Goal: Task Accomplishment & Management: Use online tool/utility

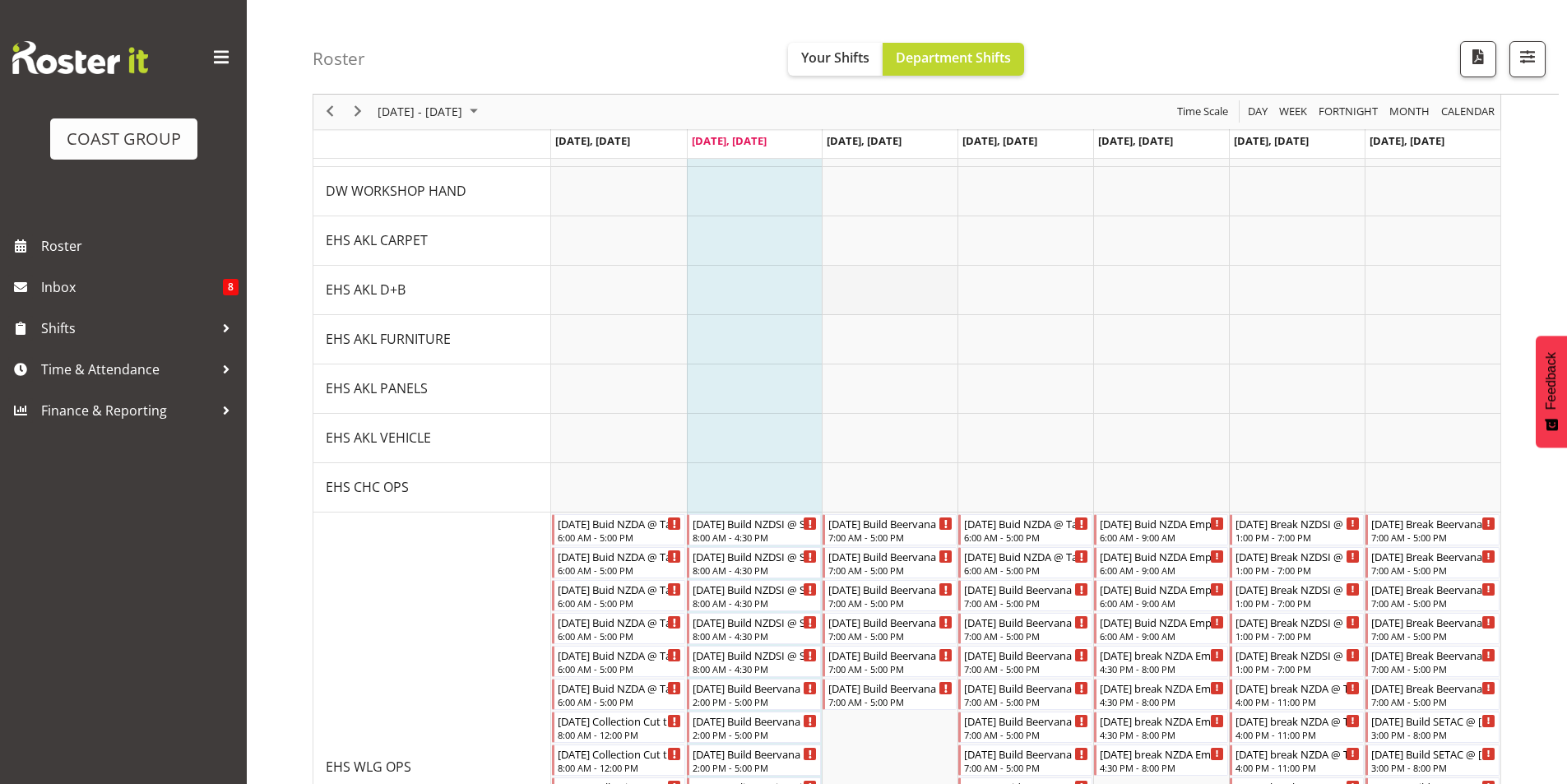
scroll to position [822, 0]
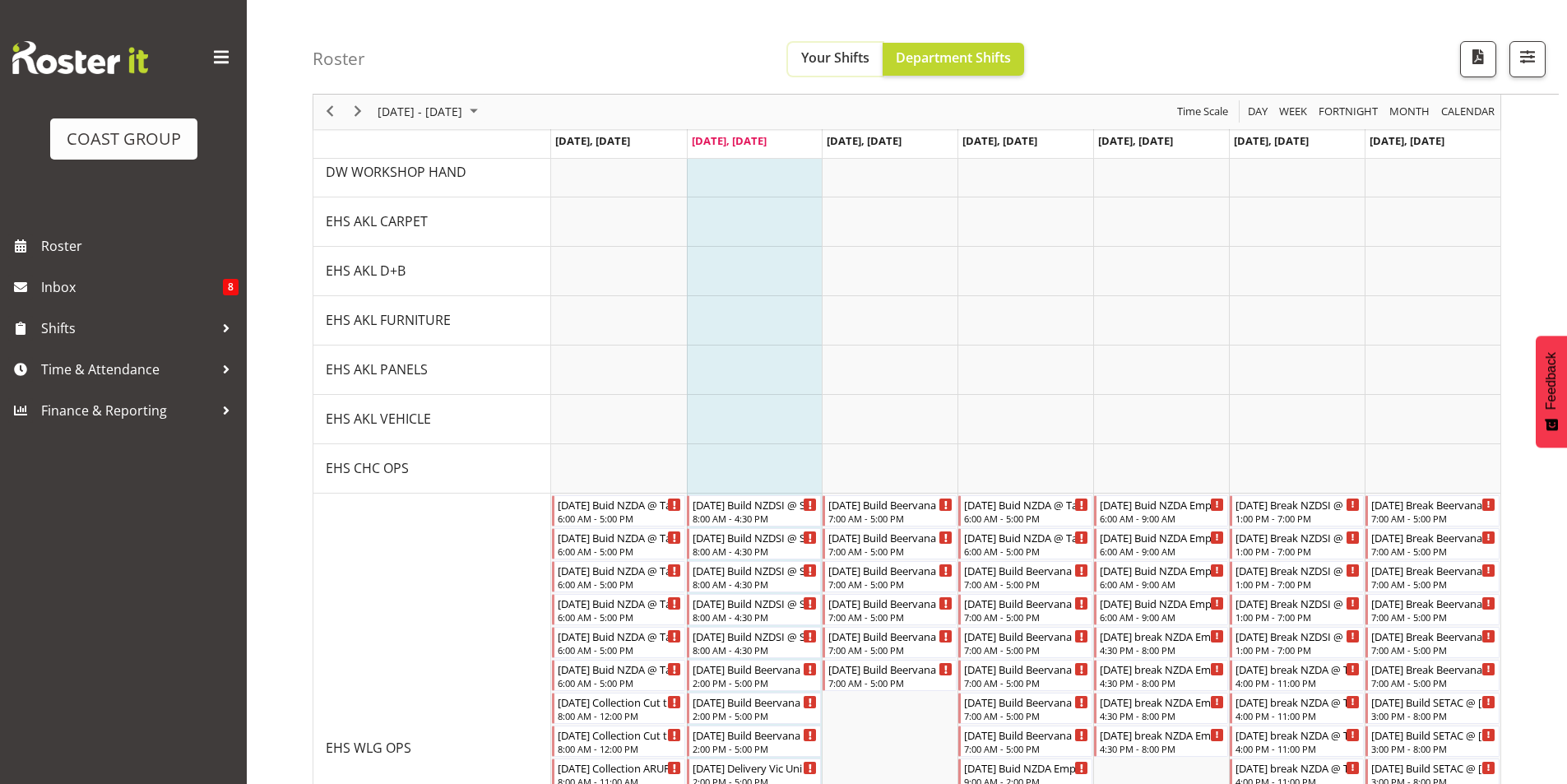
click at [843, 60] on span "Your Shifts" at bounding box center [836, 58] width 69 height 18
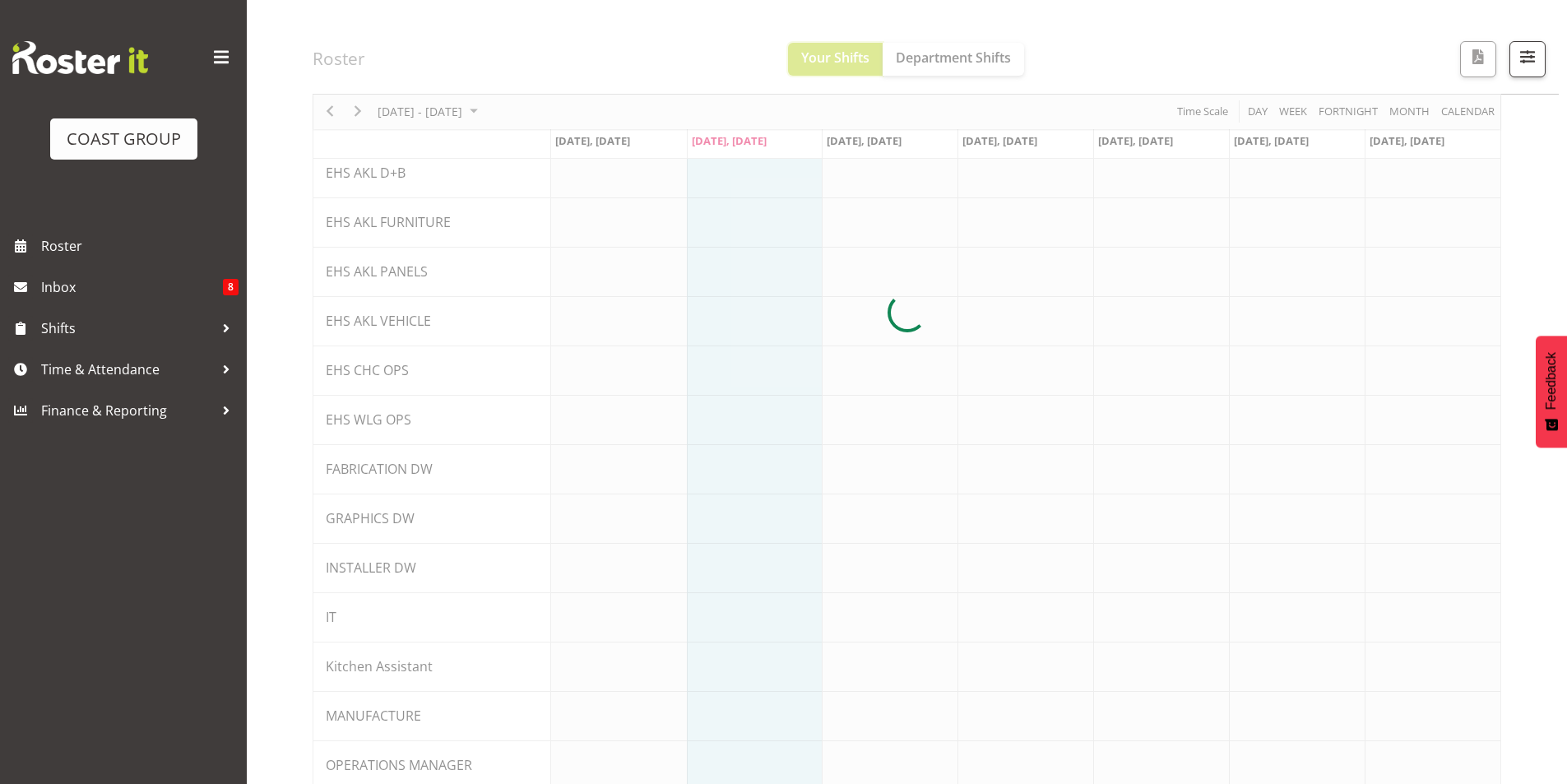
scroll to position [724, 0]
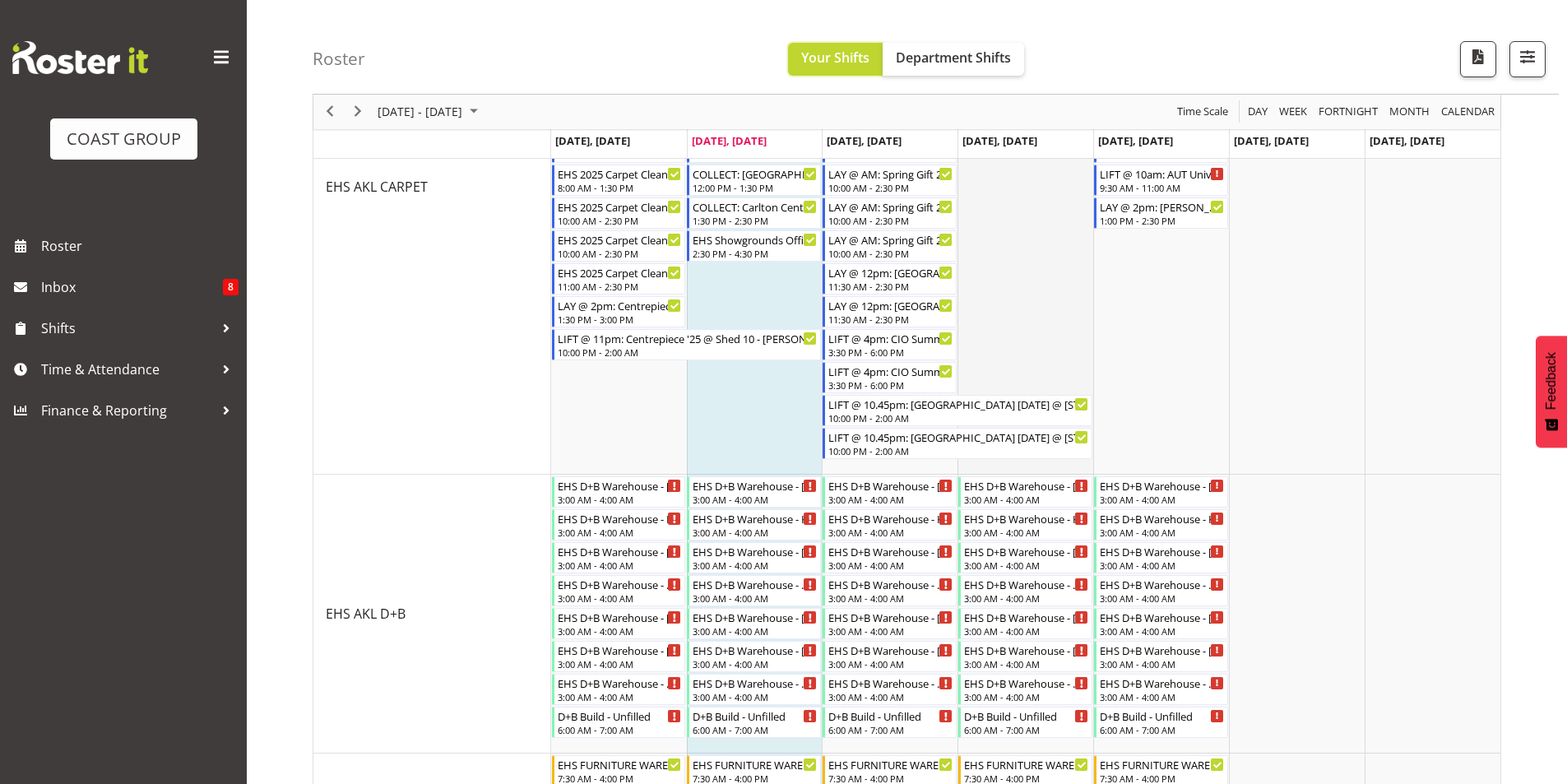
scroll to position [2071, 0]
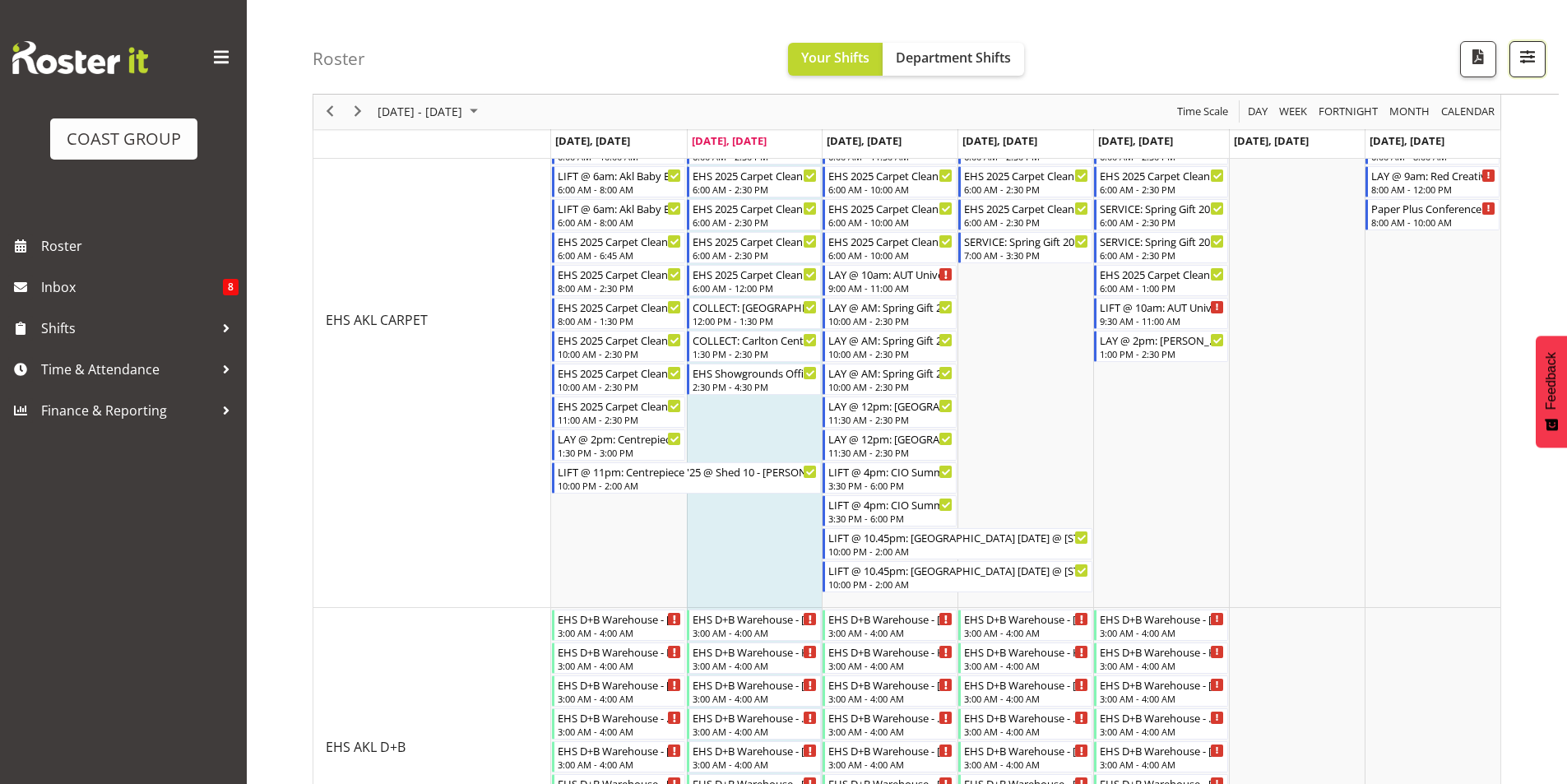
click at [1536, 65] on span "button" at bounding box center [1528, 57] width 22 height 22
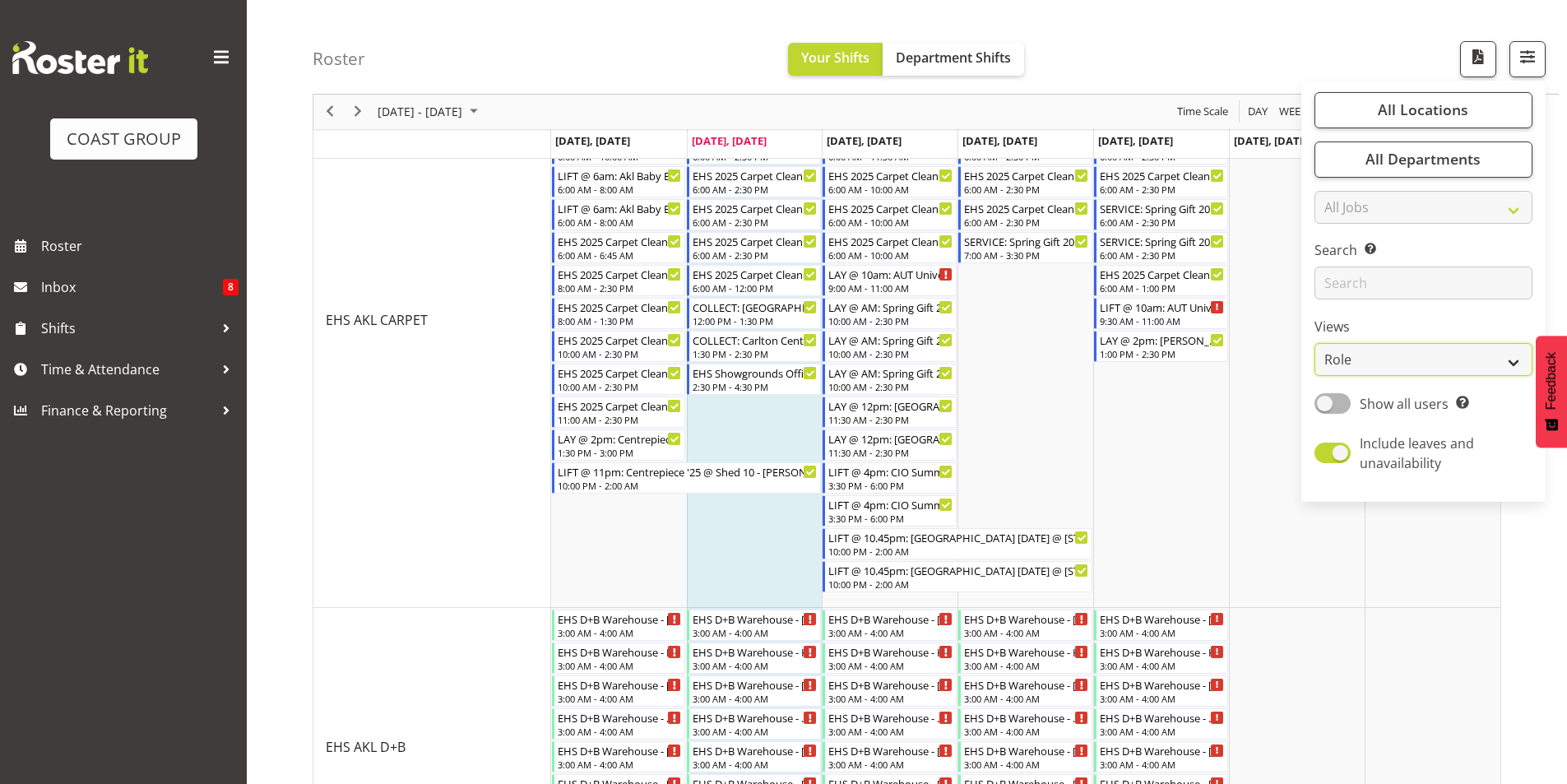
click at [1416, 375] on select "Staff Role Shift - Horizontal Shift - Vertical Staff - Location" at bounding box center [1424, 361] width 218 height 33
click at [1315, 344] on select "Staff Role Shift - Horizontal Shift - Vertical Staff - Location" at bounding box center [1424, 361] width 218 height 33
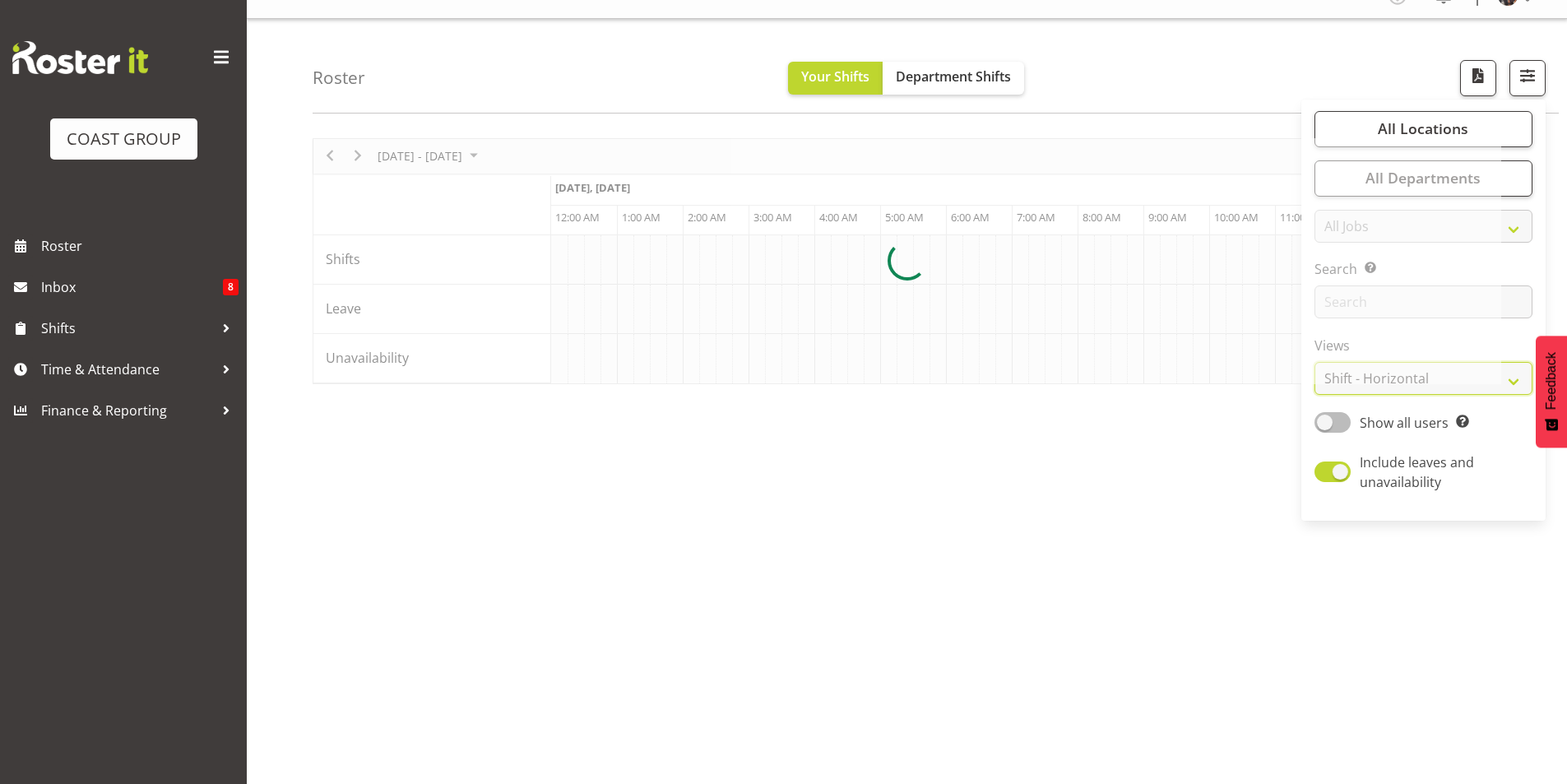
scroll to position [26, 0]
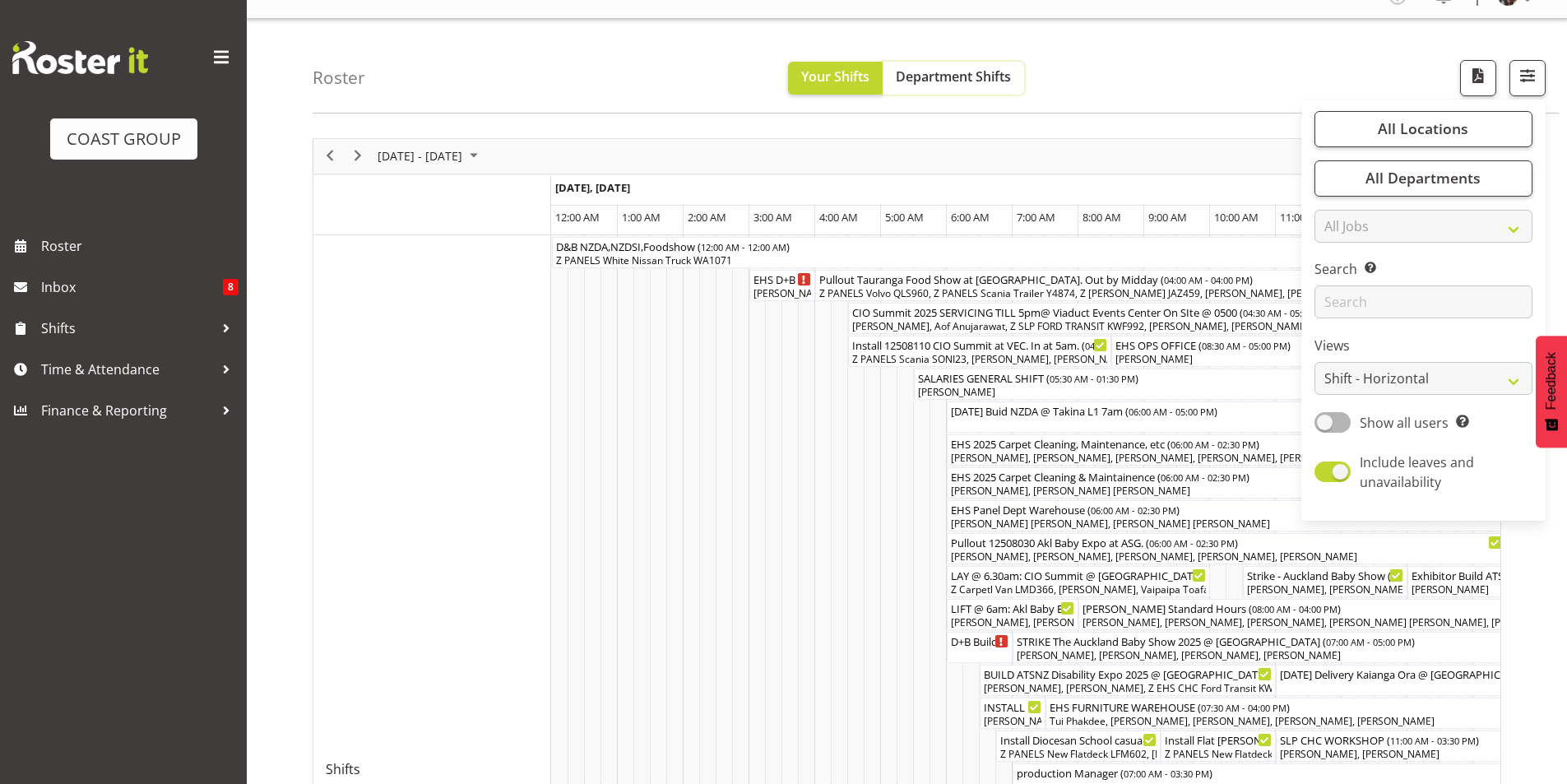
click at [940, 69] on span "Department Shifts" at bounding box center [953, 77] width 115 height 18
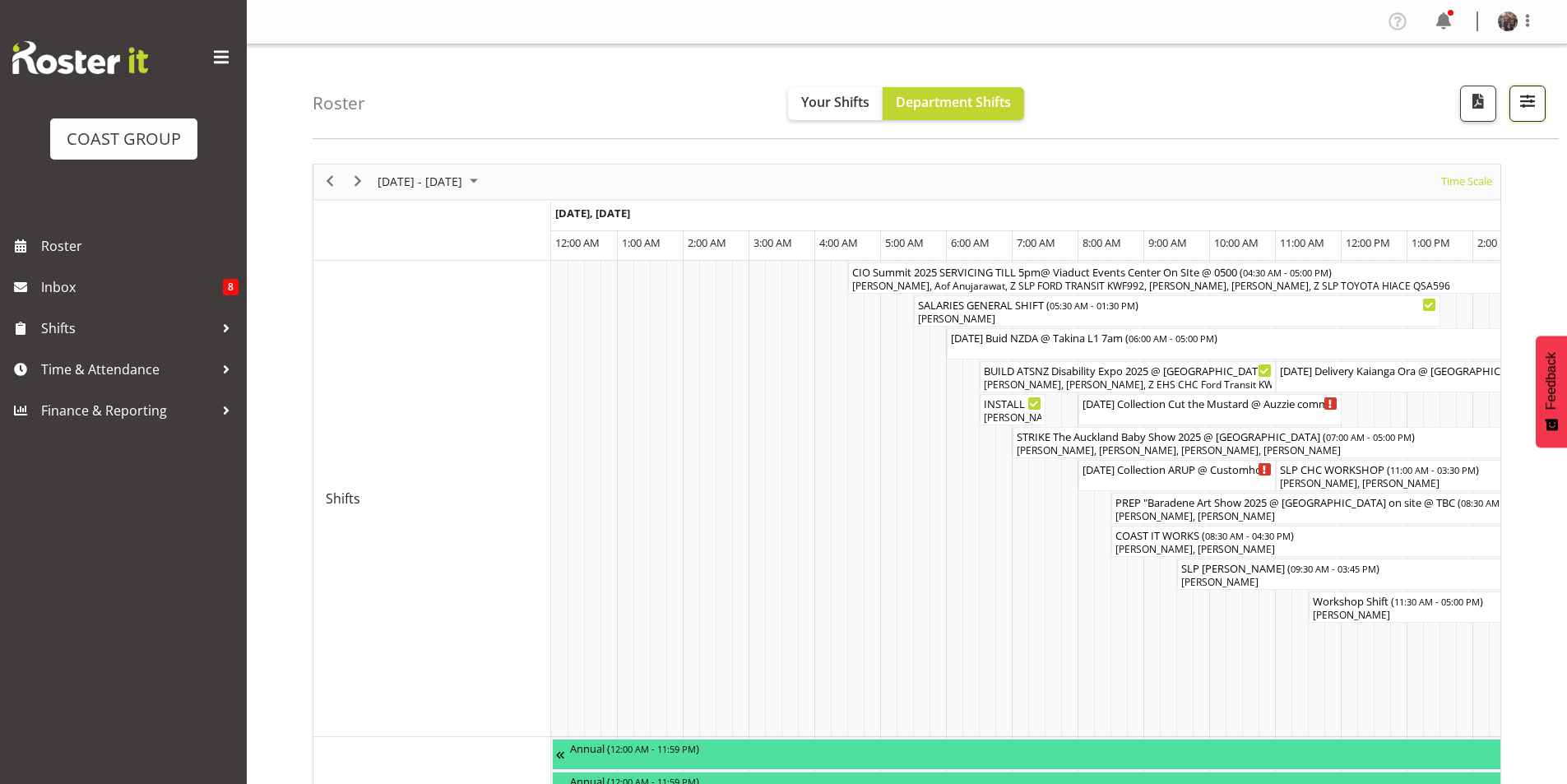
click at [1526, 97] on span "button" at bounding box center [1528, 101] width 22 height 22
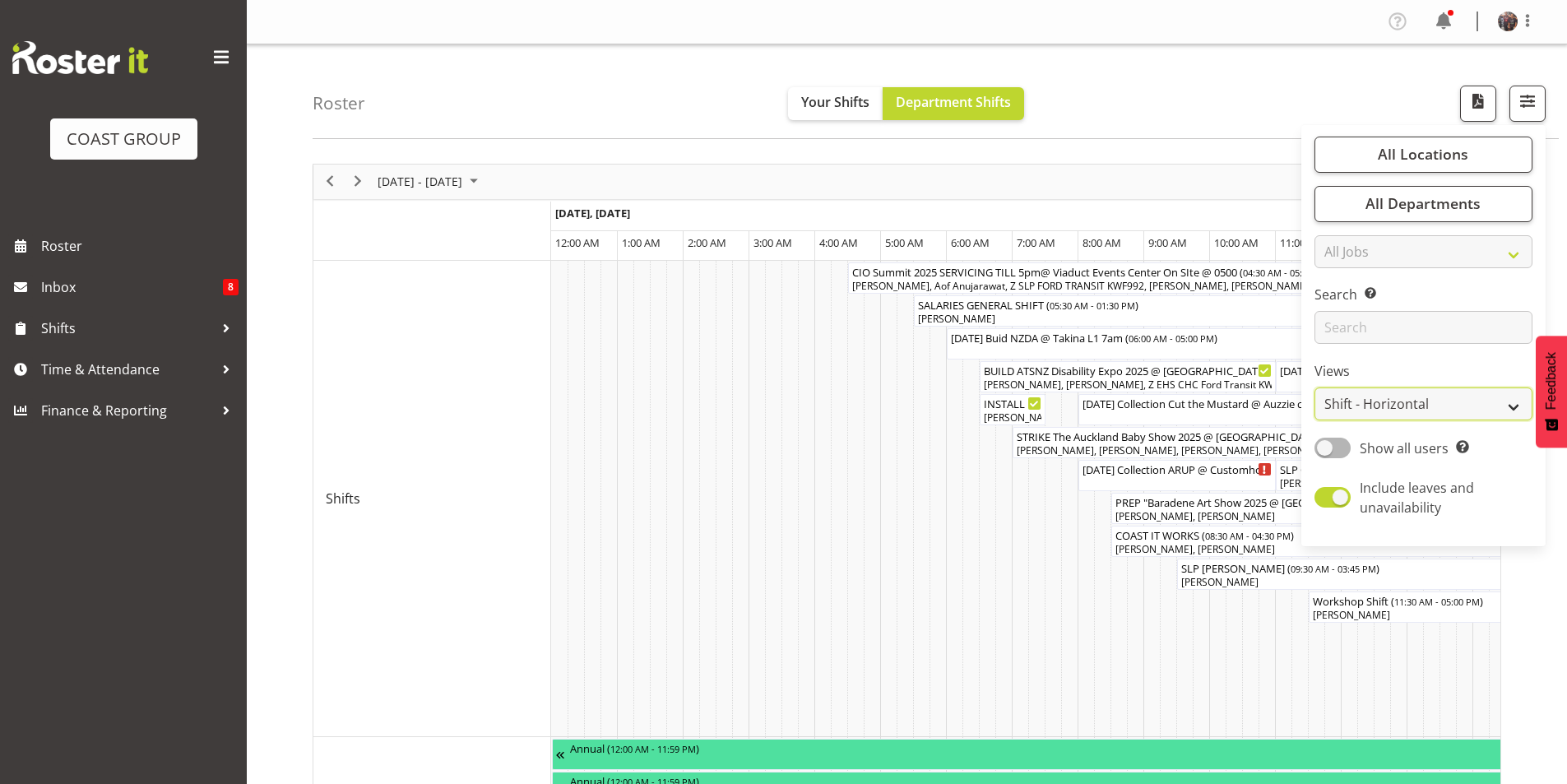
click at [1486, 396] on select "Staff Role Shift - Horizontal Shift - Vertical Staff - Location" at bounding box center [1424, 404] width 218 height 33
click at [1315, 387] on select "Staff Role Shift - Horizontal Shift - Vertical Staff - Location" at bounding box center [1424, 404] width 218 height 33
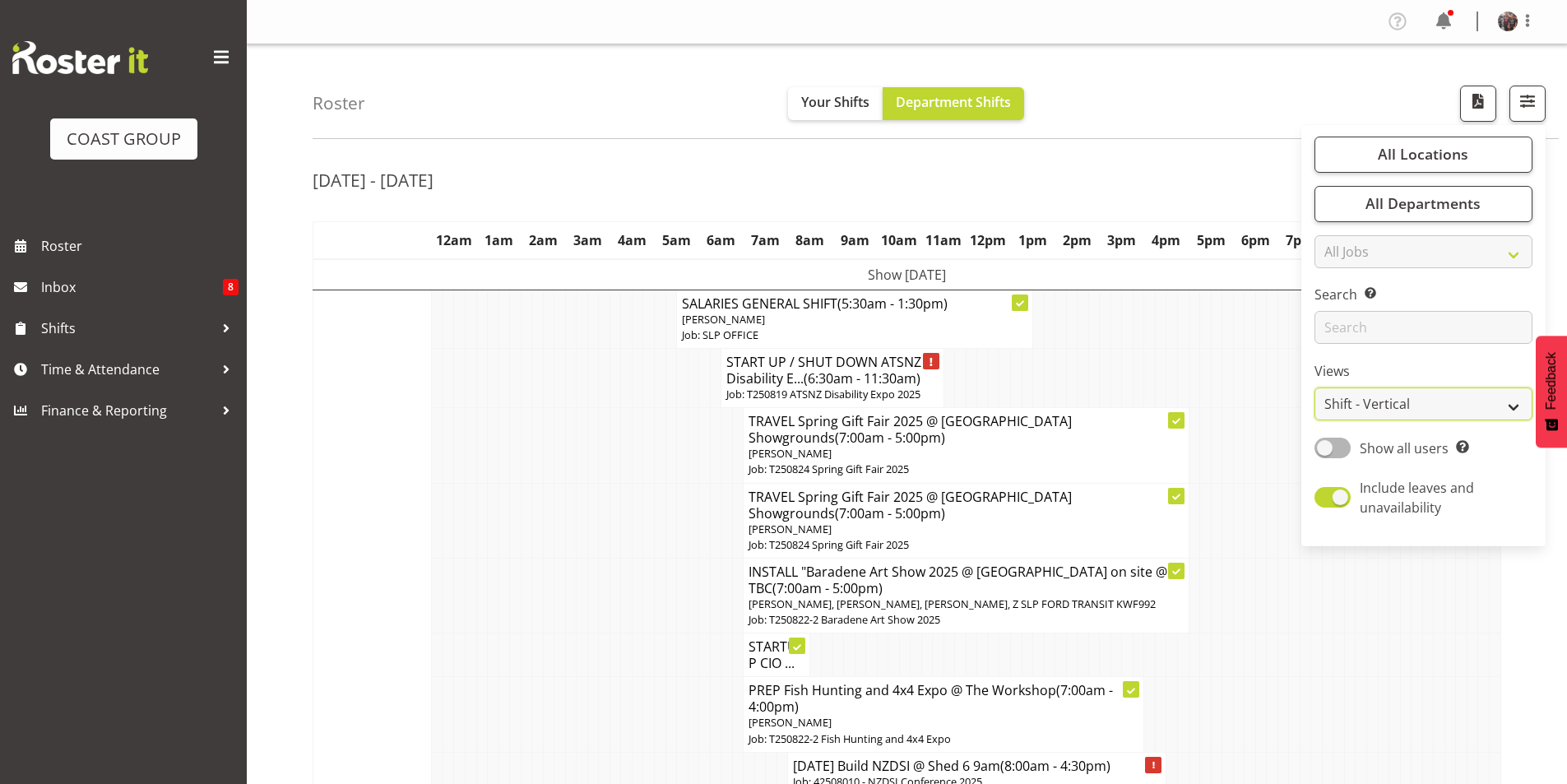
click at [1363, 393] on select "Staff Role Shift - Horizontal Shift - Vertical Staff - Location" at bounding box center [1424, 404] width 218 height 33
select select "staff"
click at [1315, 387] on select "Staff Role Shift - Horizontal Shift - Vertical Staff - Location" at bounding box center [1424, 404] width 218 height 33
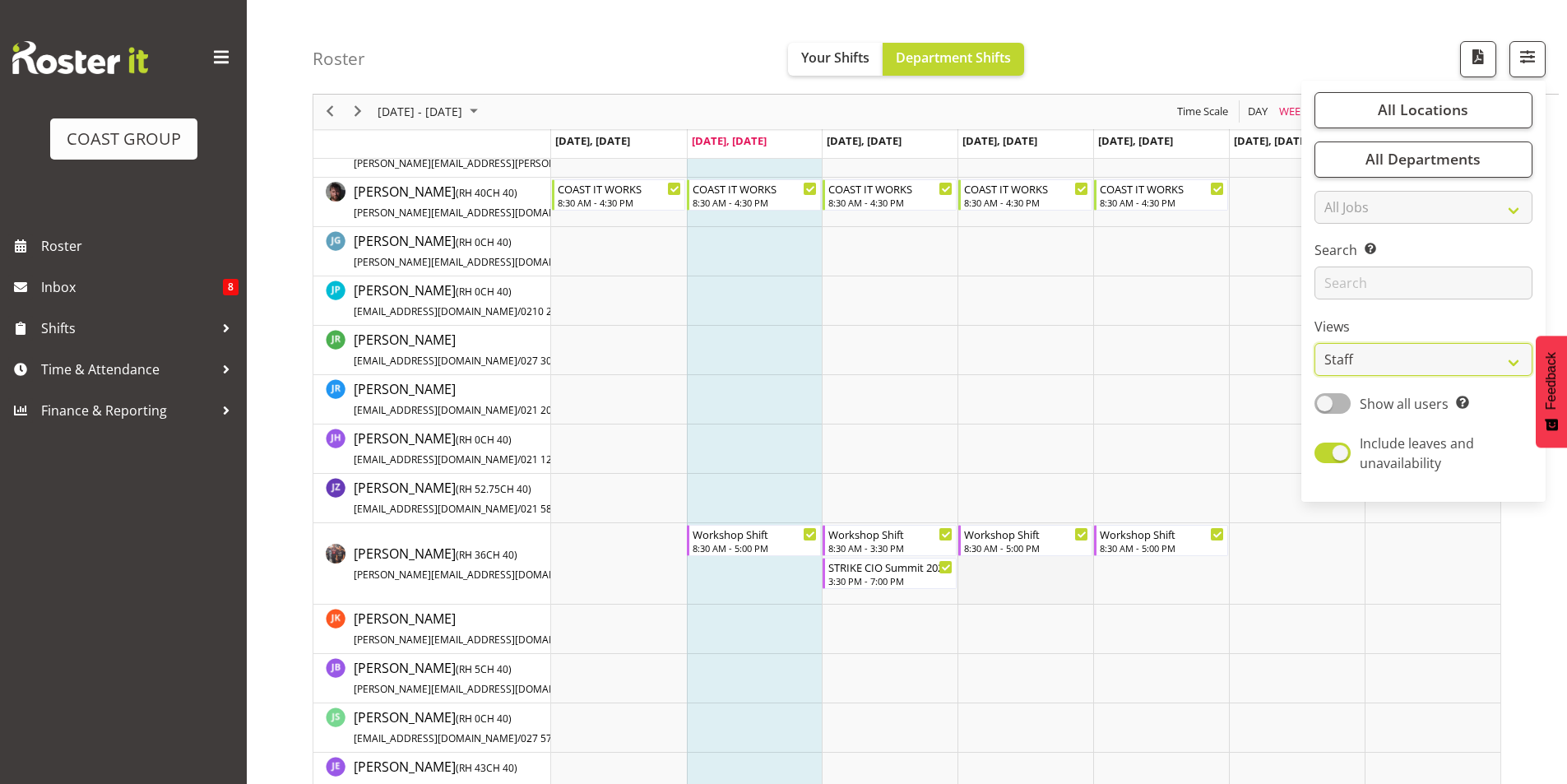
scroll to position [4324, 0]
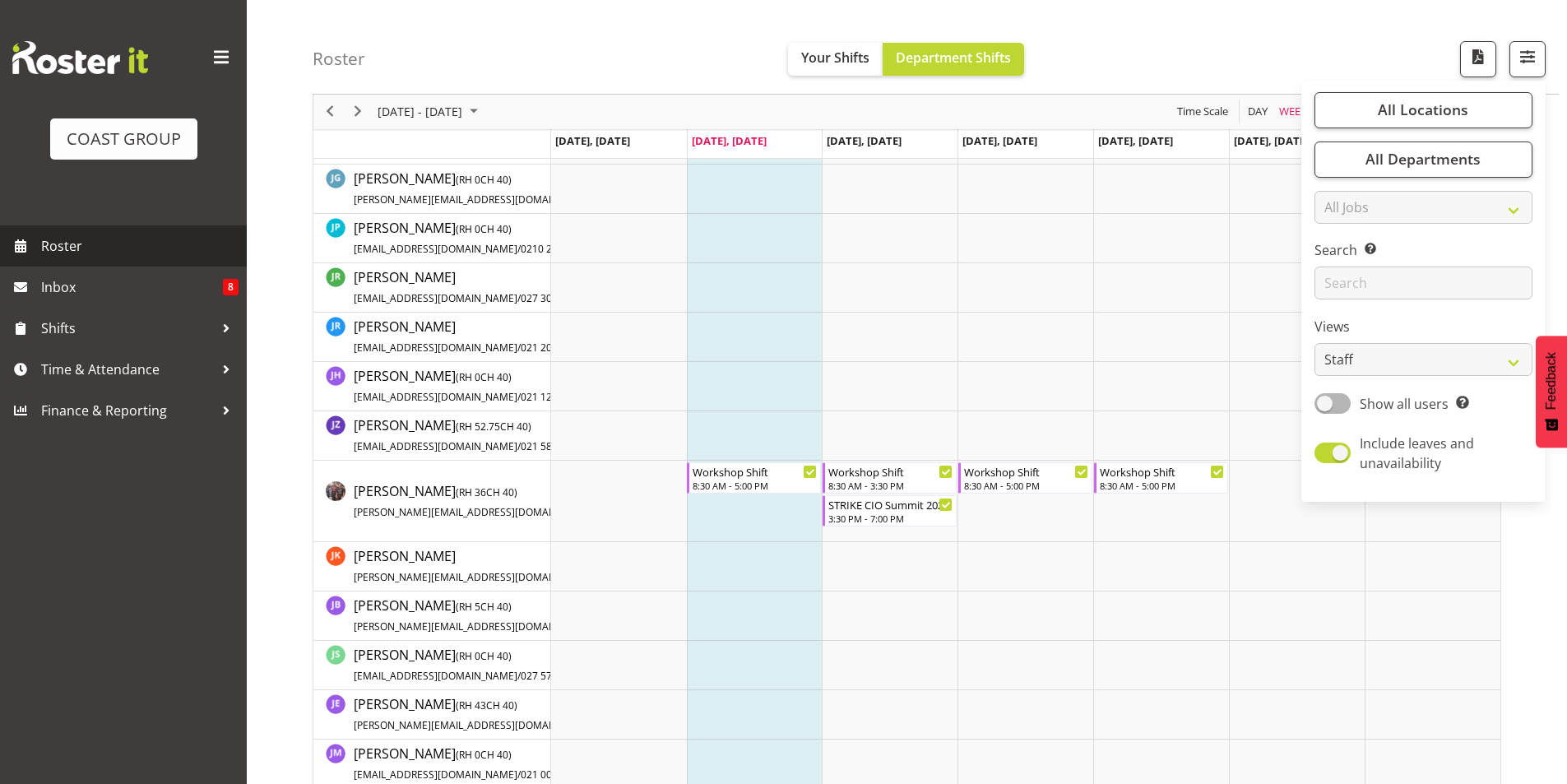
click at [143, 258] on link "Roster" at bounding box center [123, 246] width 247 height 41
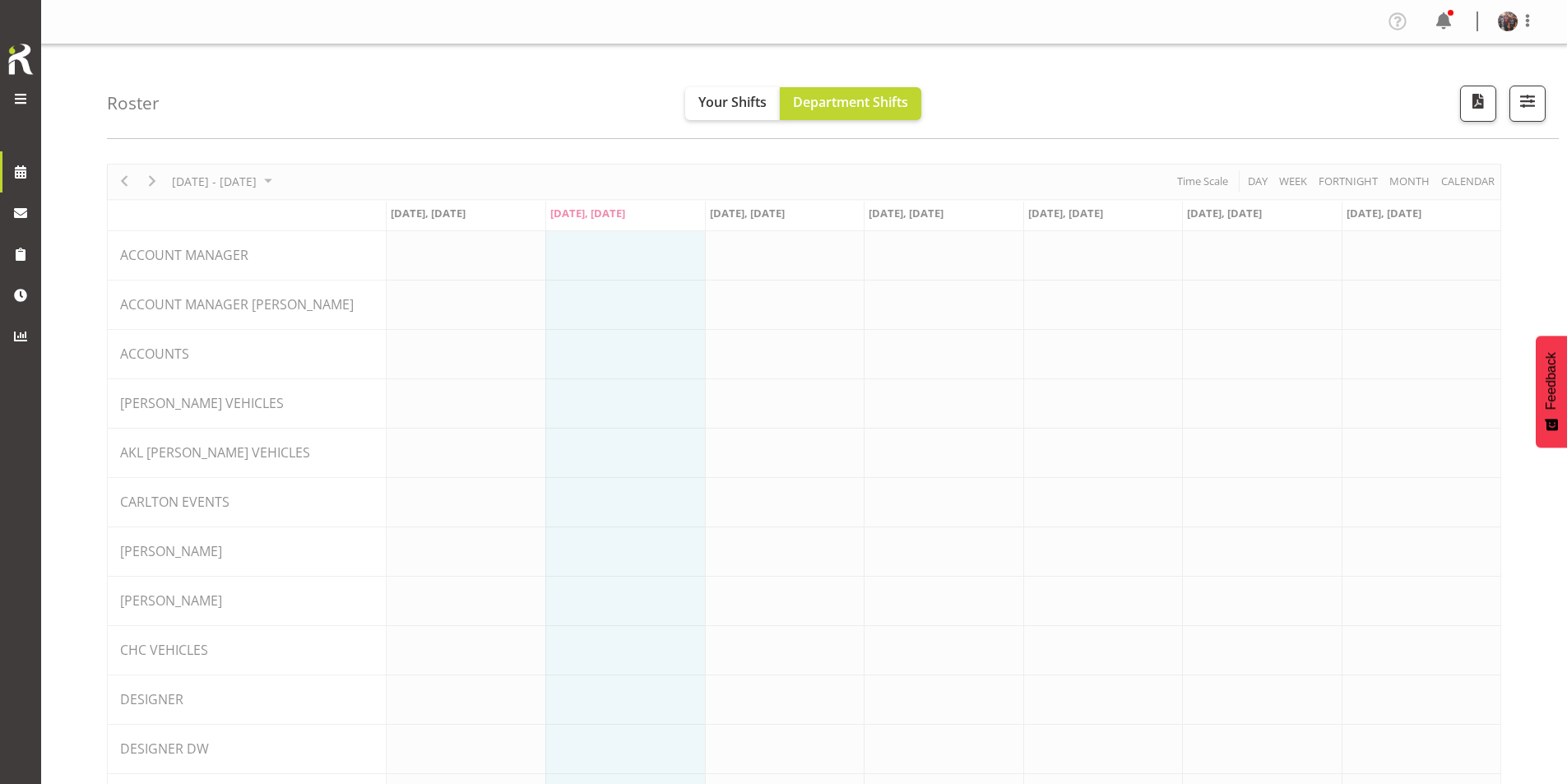
click at [24, 104] on span at bounding box center [21, 98] width 20 height 20
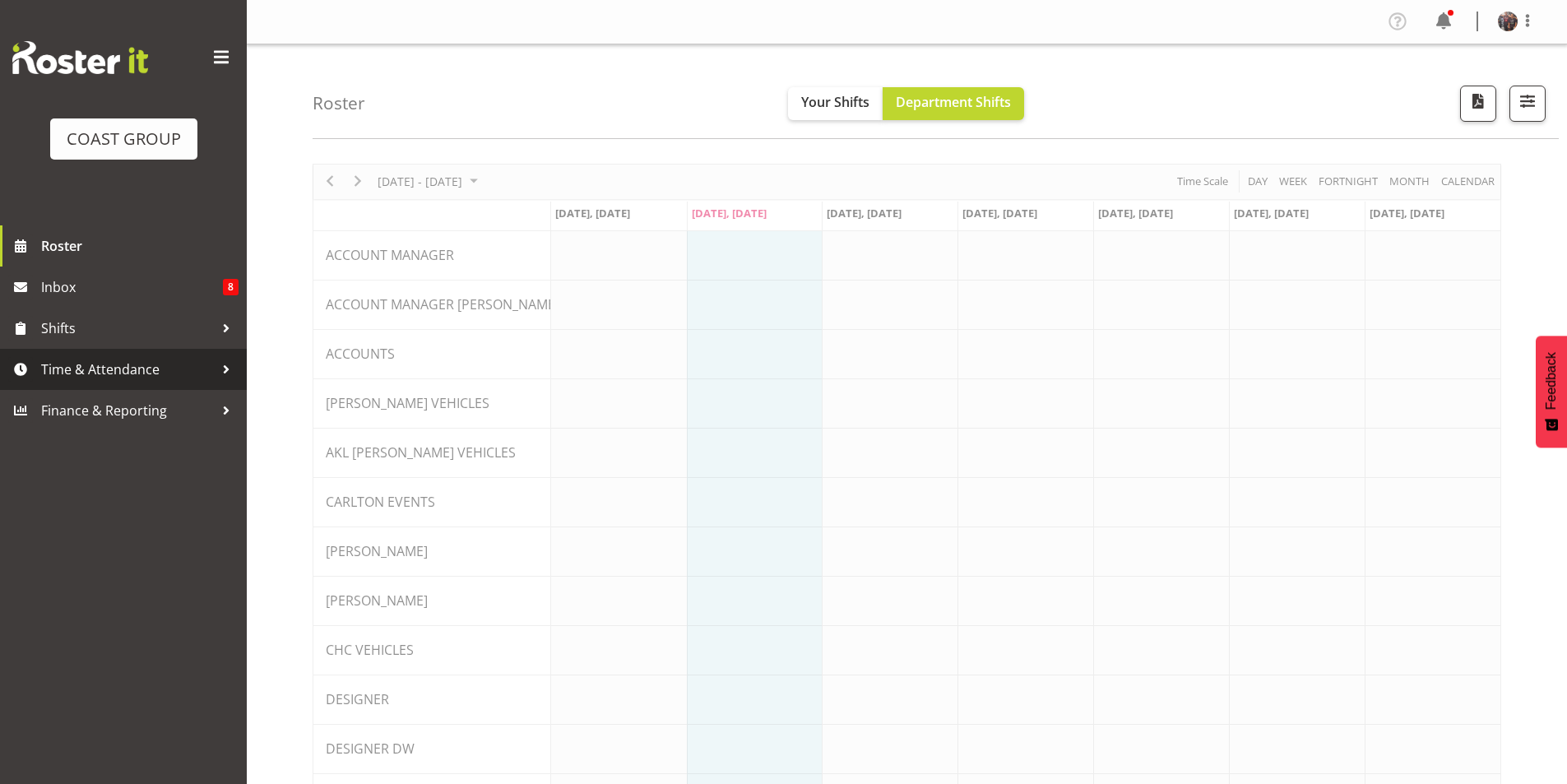
click at [192, 374] on span "Time & Attendance" at bounding box center [127, 370] width 173 height 25
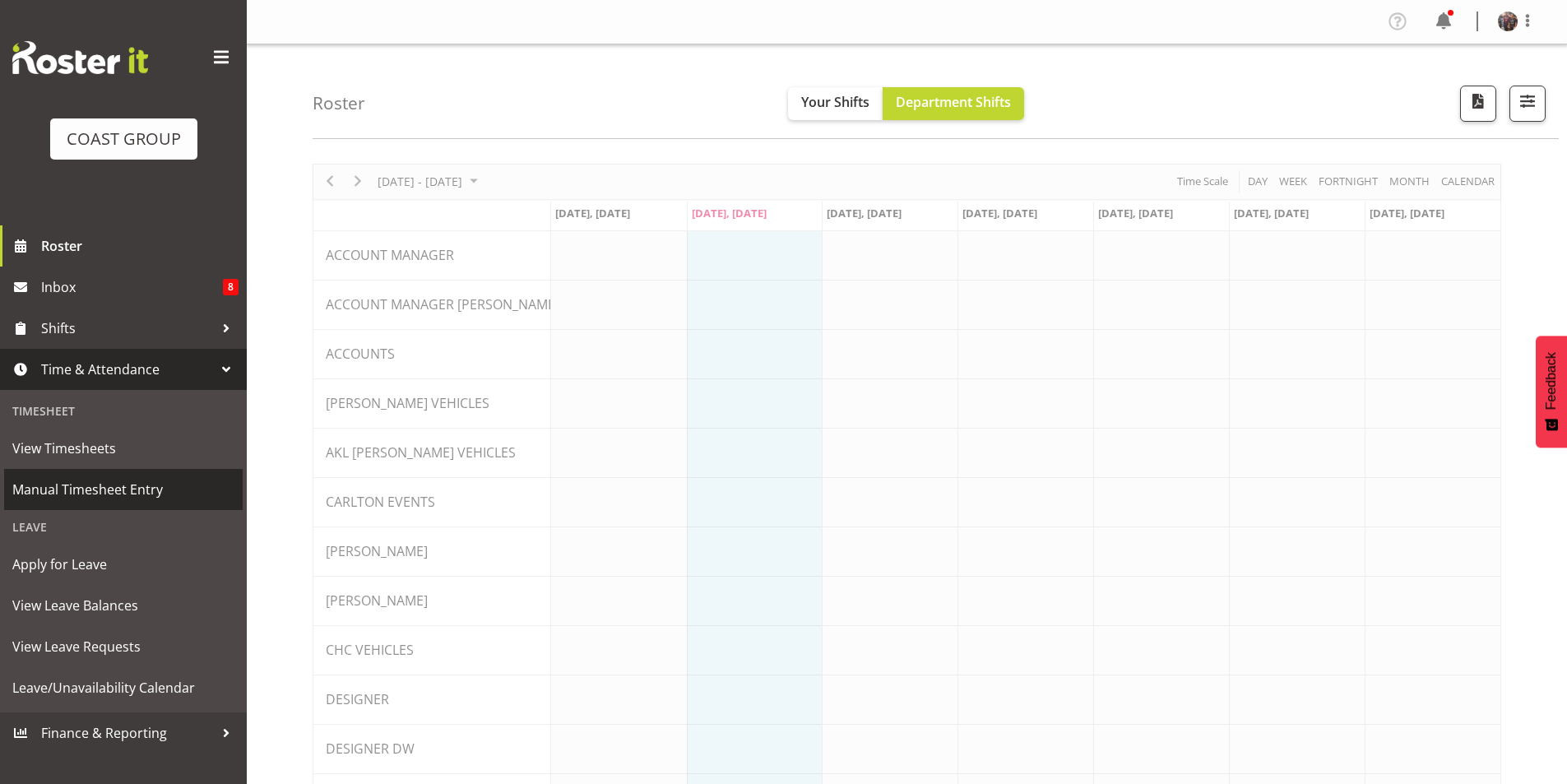
drag, startPoint x: 171, startPoint y: 496, endPoint x: 1100, endPoint y: 536, distance: 929.9
click at [170, 496] on span "Manual Timesheet Entry" at bounding box center [123, 490] width 223 height 25
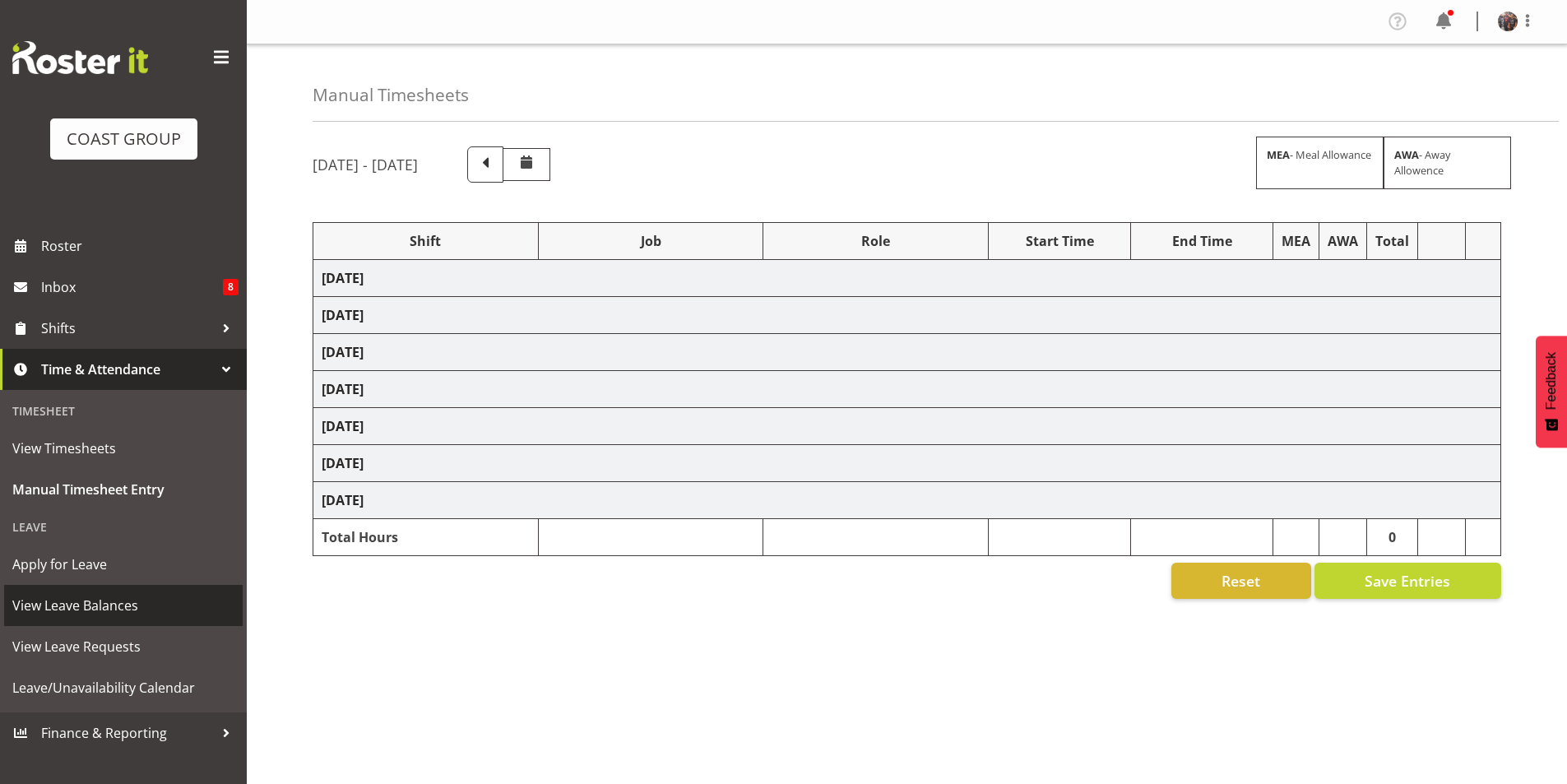
select select "79380"
select select "55"
select select "78250"
select select "10266"
select select "79380"
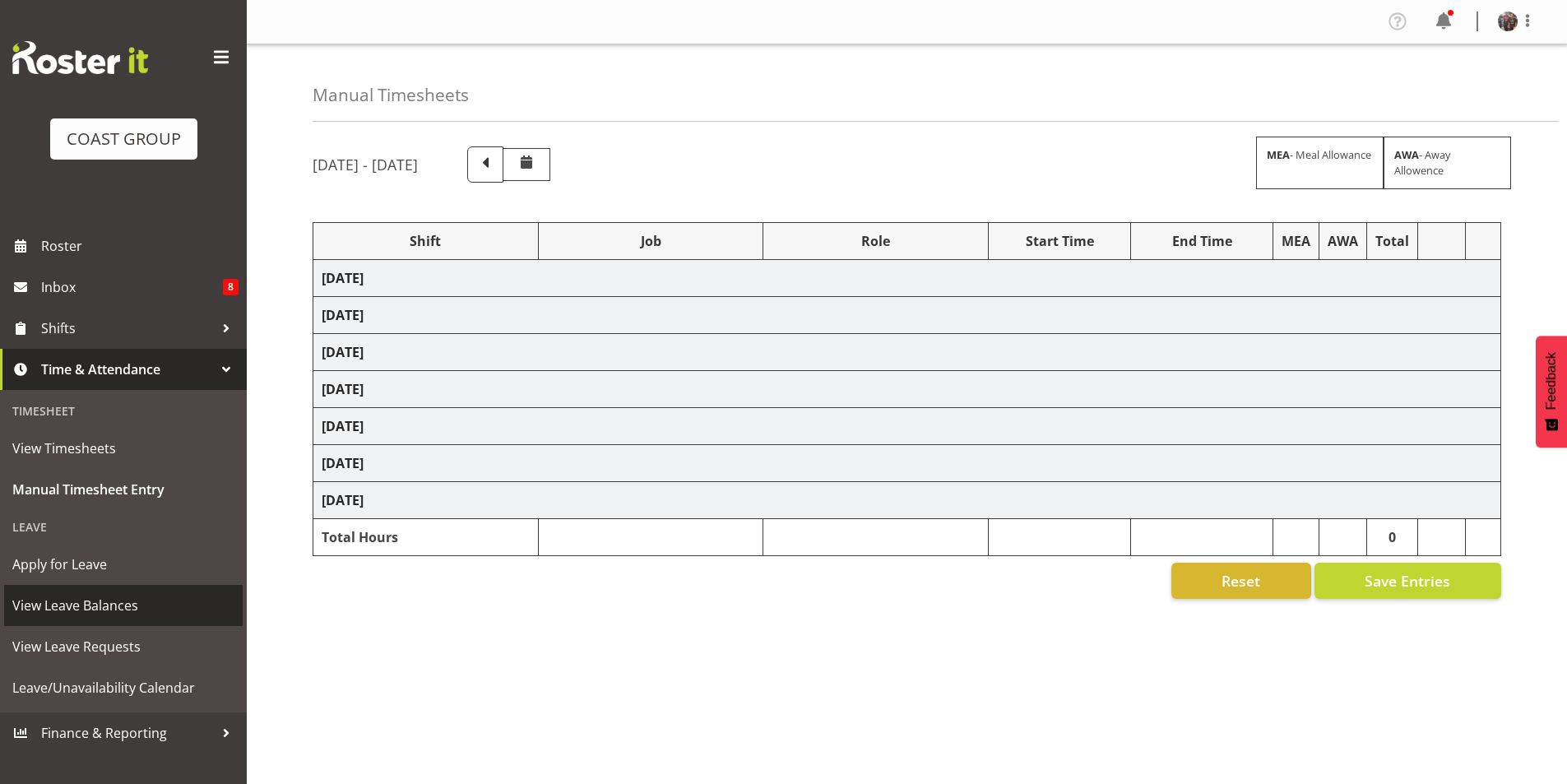
select select "55"
select select "78250"
select select "10266"
select select "1"
select select "79380"
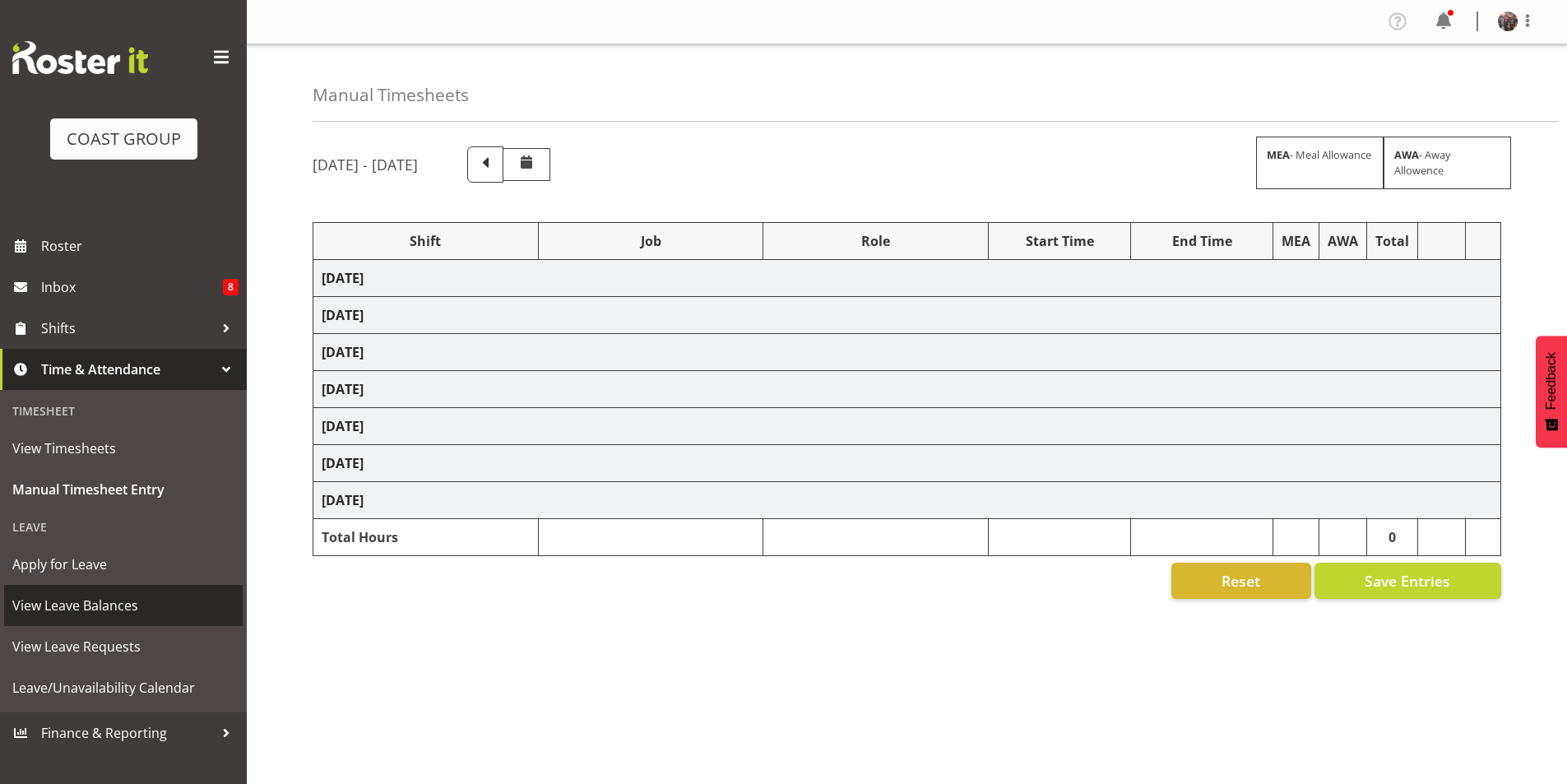
select select "55"
select select "80543"
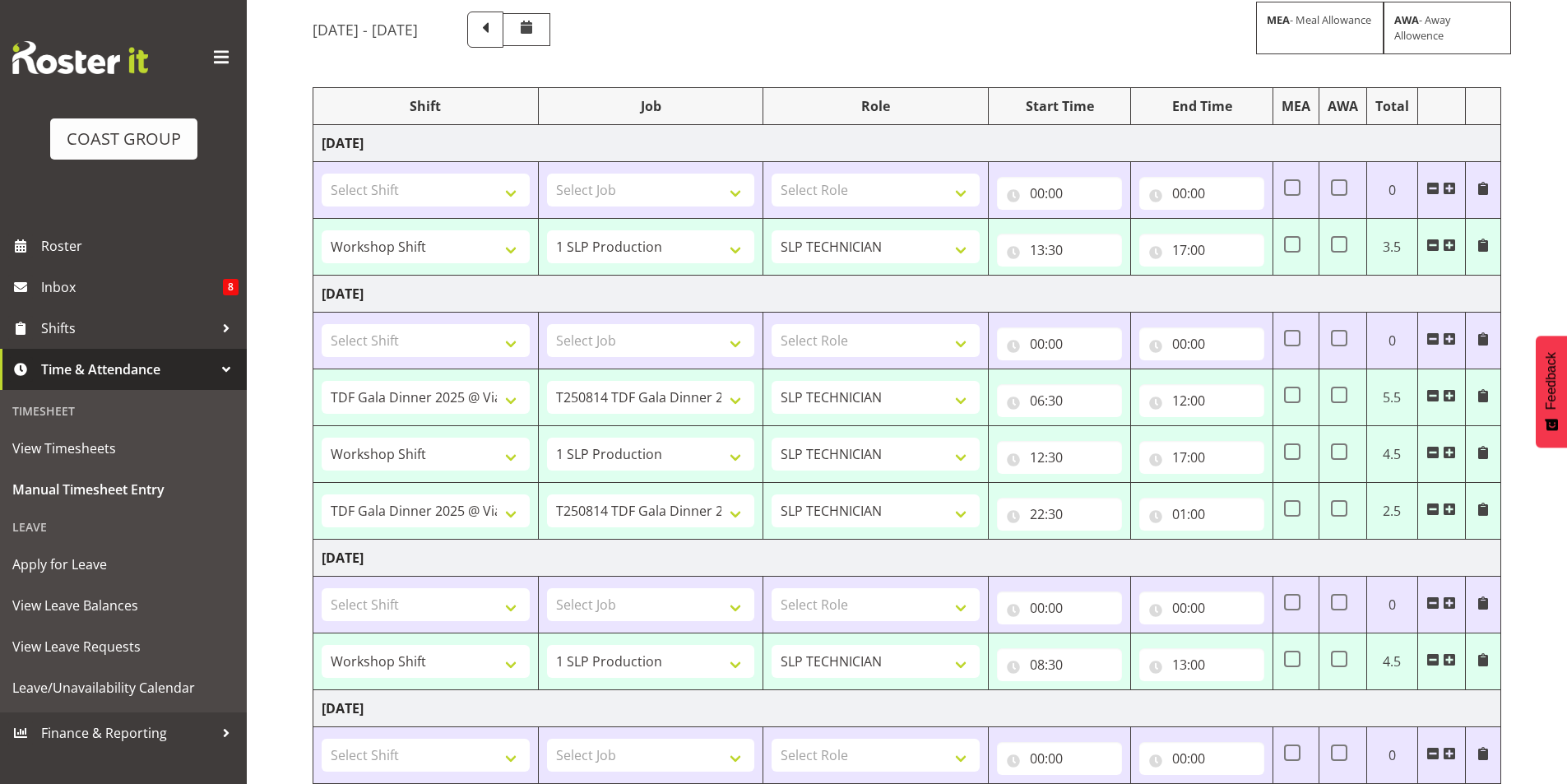
scroll to position [166, 0]
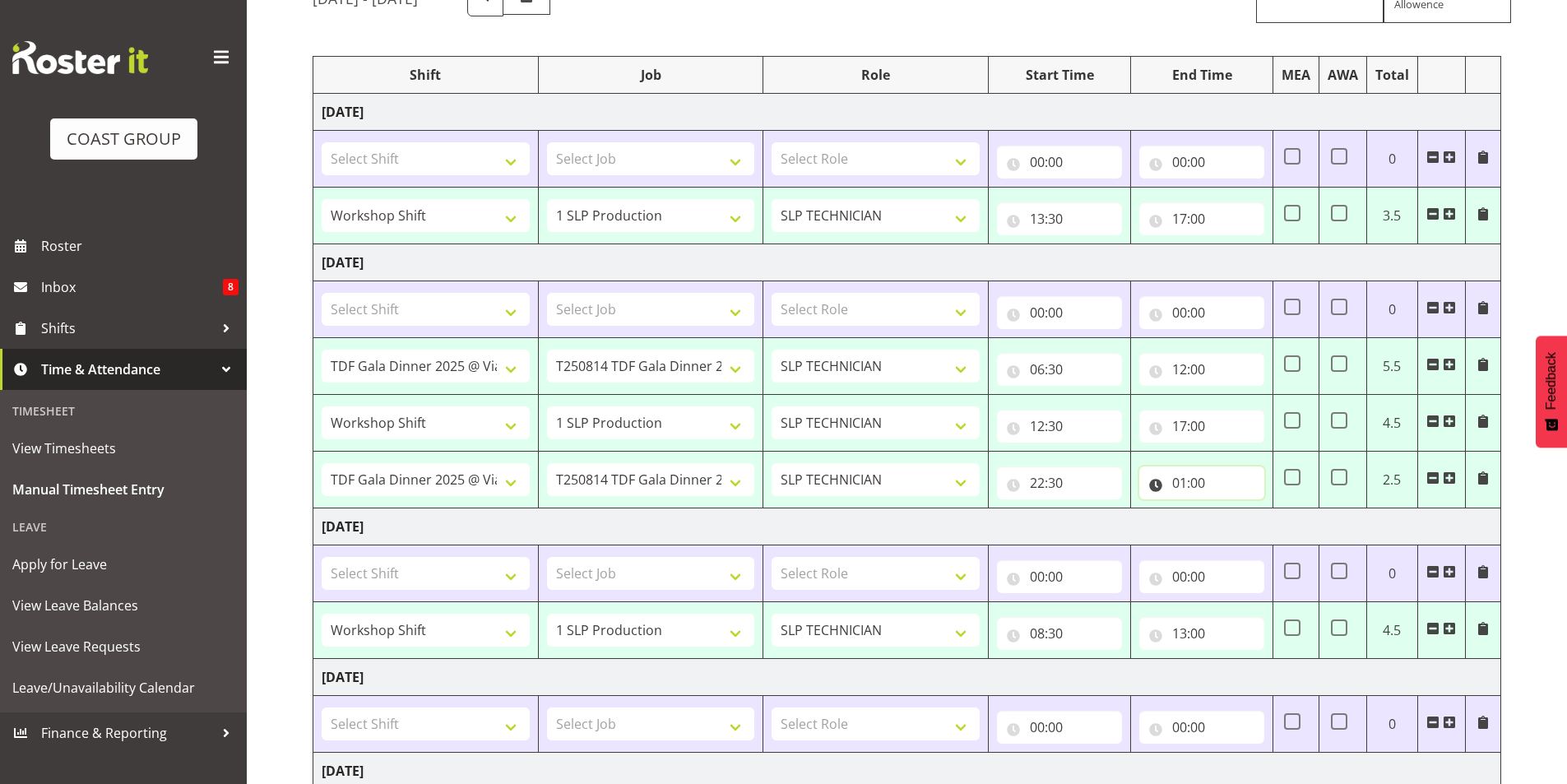
click at [1184, 491] on input "01:00" at bounding box center [1201, 483] width 125 height 33
click at [1244, 527] on select "00 01 02 03 04 05 06 07 08 09 10 11 12 13 14 15 16 17 18 19 20 21 22 23" at bounding box center [1252, 526] width 37 height 33
click at [1252, 525] on select "00 01 02 03 04 05 06 07 08 09 10 11 12 13 14 15 16 17 18 19 20 21 22 23" at bounding box center [1252, 526] width 37 height 33
select select "22"
click at [1248, 528] on select "00 01 02 03 04 05 06 07 08 09 10 11 12 13 14 15 16 17 18 19 20 21 22 23" at bounding box center [1252, 526] width 37 height 33
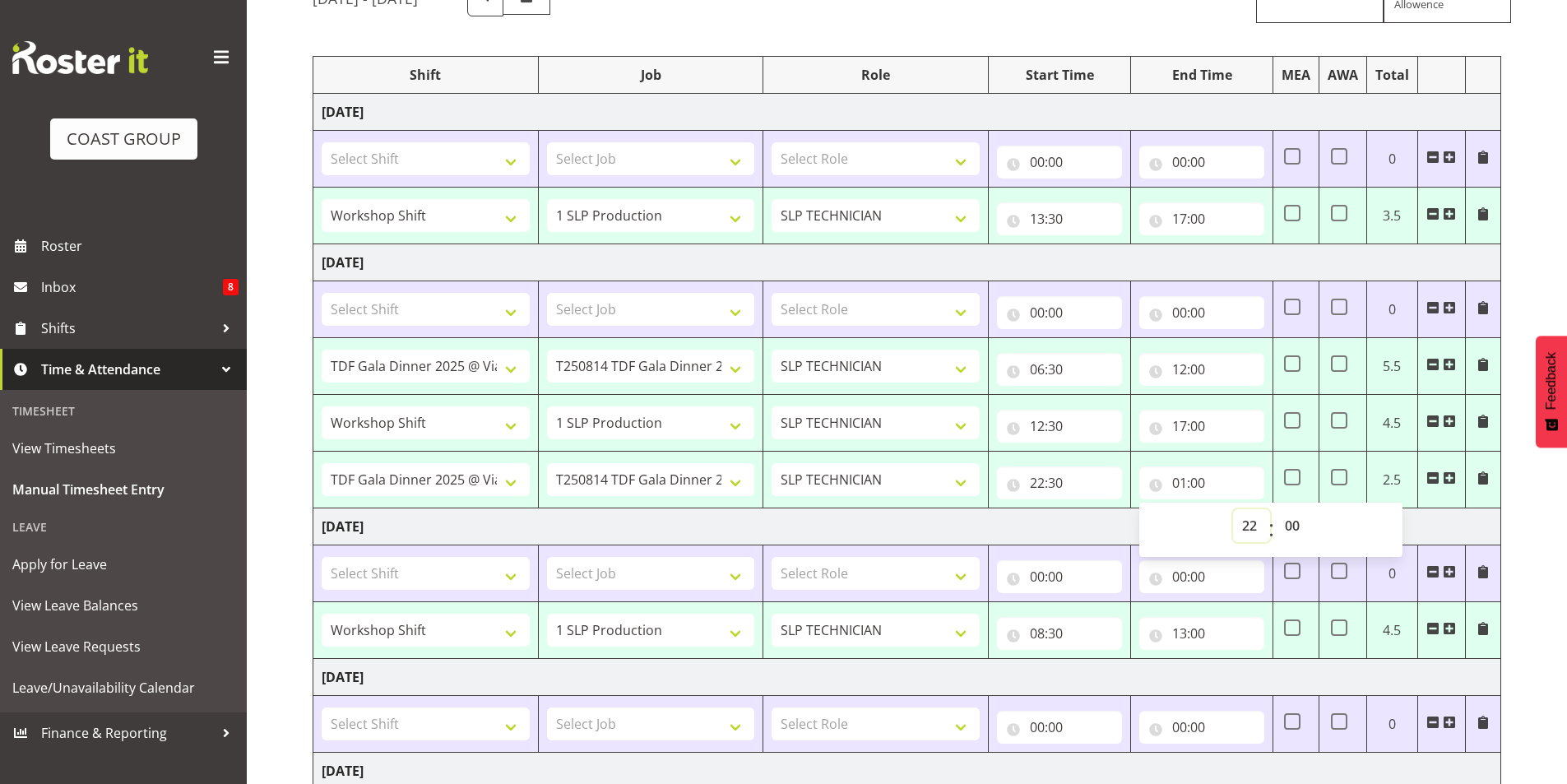
type input "22:00"
select select "2"
drag, startPoint x: 1296, startPoint y: 528, endPoint x: 1268, endPoint y: 538, distance: 29.7
click at [1296, 526] on select "00 01 02 03 04 05 06 07 08 09 10 11 12 13 14 15 16 17 18 19 20 21 22 23 24 25 2…" at bounding box center [1294, 526] width 37 height 33
click at [1522, 579] on div "[DATE] - [DATE] MEA - Meal Allowance AWA - Away Allowence Shift Job Role Start …" at bounding box center [940, 575] width 1255 height 1215
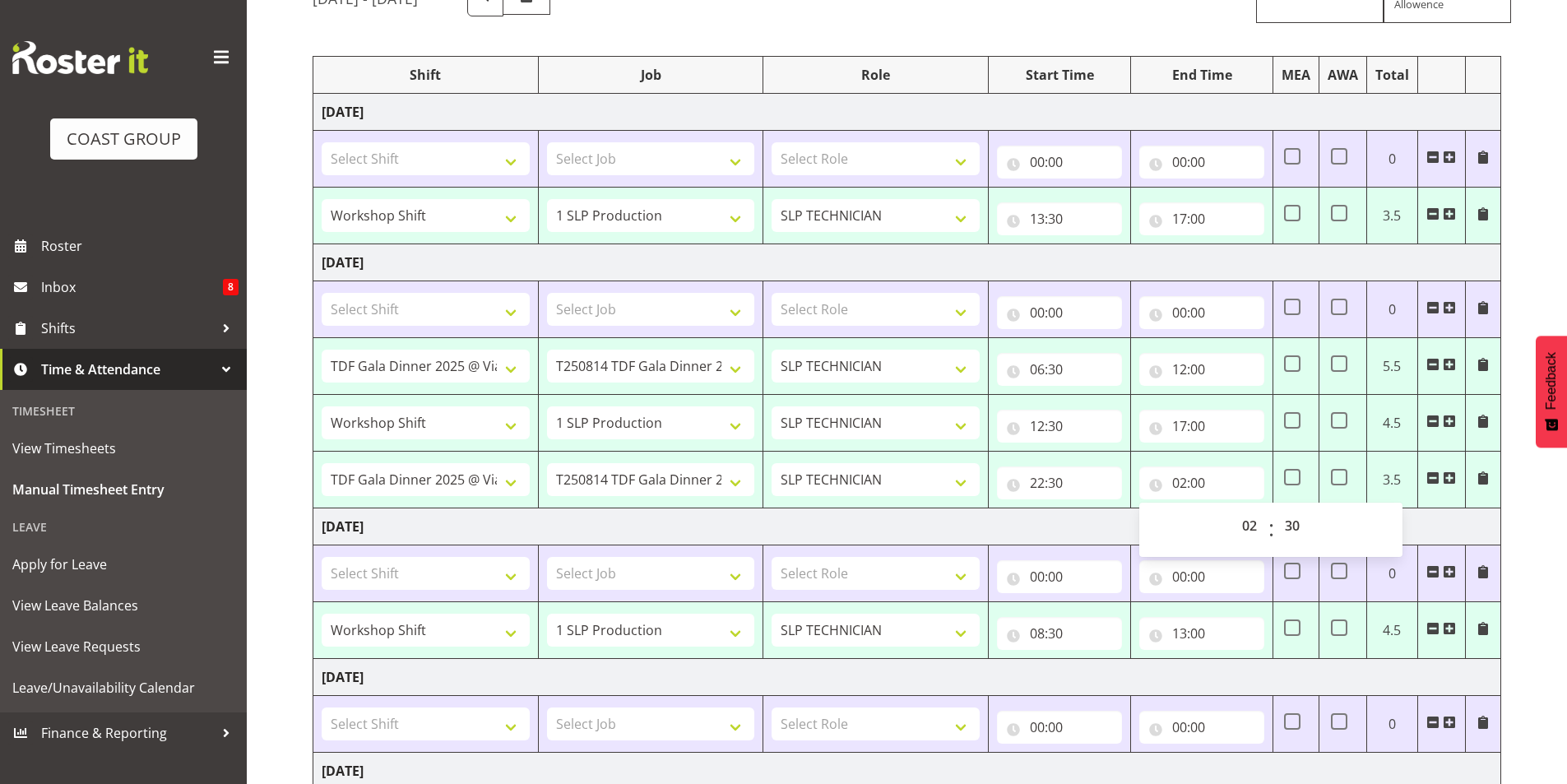
type input "02:30"
click at [1176, 223] on input "17:00" at bounding box center [1201, 219] width 125 height 33
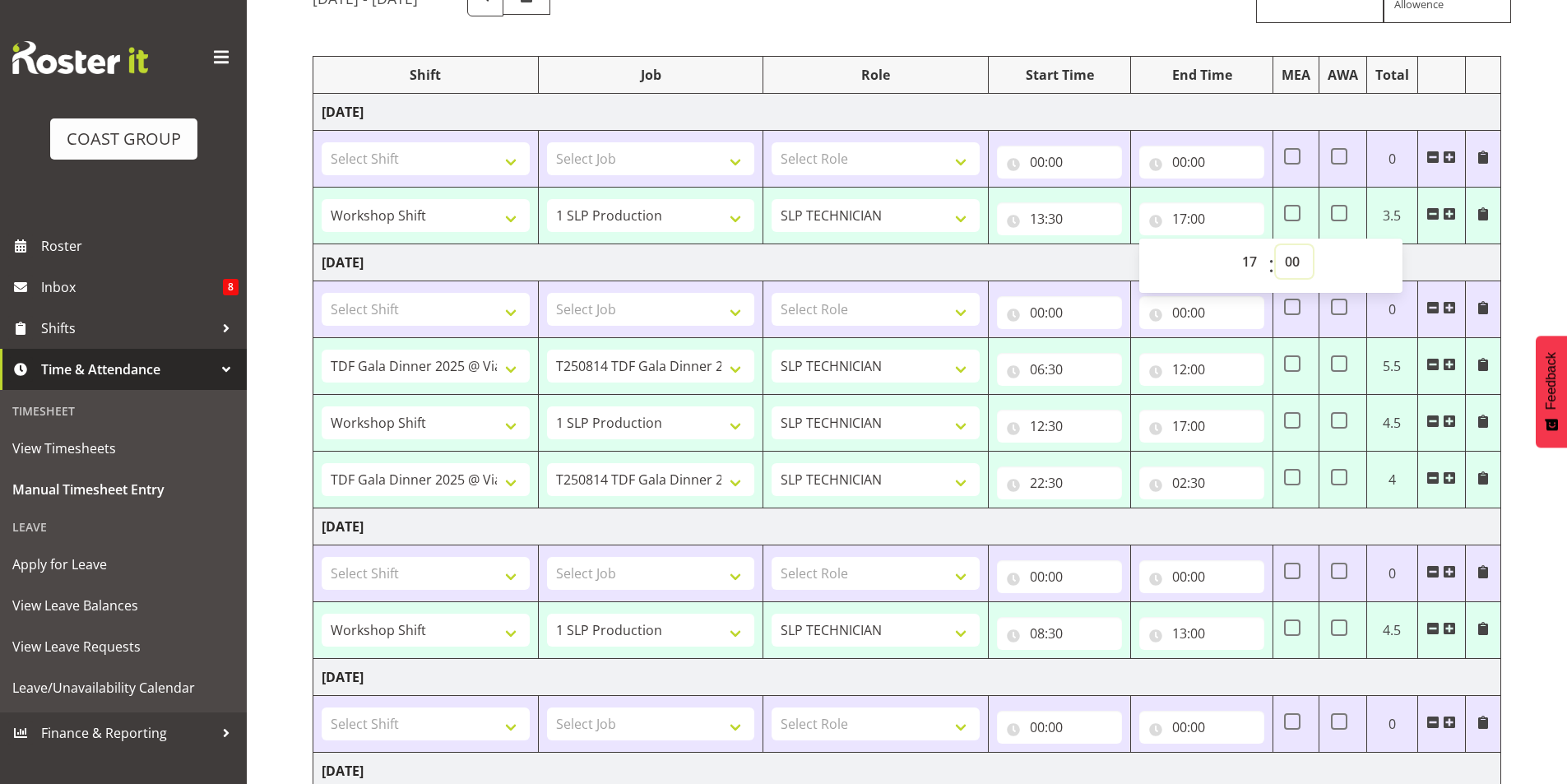
click at [1292, 269] on select "00 01 02 03 04 05 06 07 08 09 10 11 12 13 14 15 16 17 18 19 20 21 22 23 24 25 2…" at bounding box center [1294, 261] width 37 height 33
select select "30"
click at [1276, 245] on select "00 01 02 03 04 05 06 07 08 09 10 11 12 13 14 15 16 17 18 19 20 21 22 23 24 25 2…" at bounding box center [1294, 261] width 37 height 33
type input "17:30"
click at [1531, 229] on div "[DATE] - [DATE] MEA - Meal Allowance AWA - Away Allowence Shift Job Role Start …" at bounding box center [940, 575] width 1255 height 1215
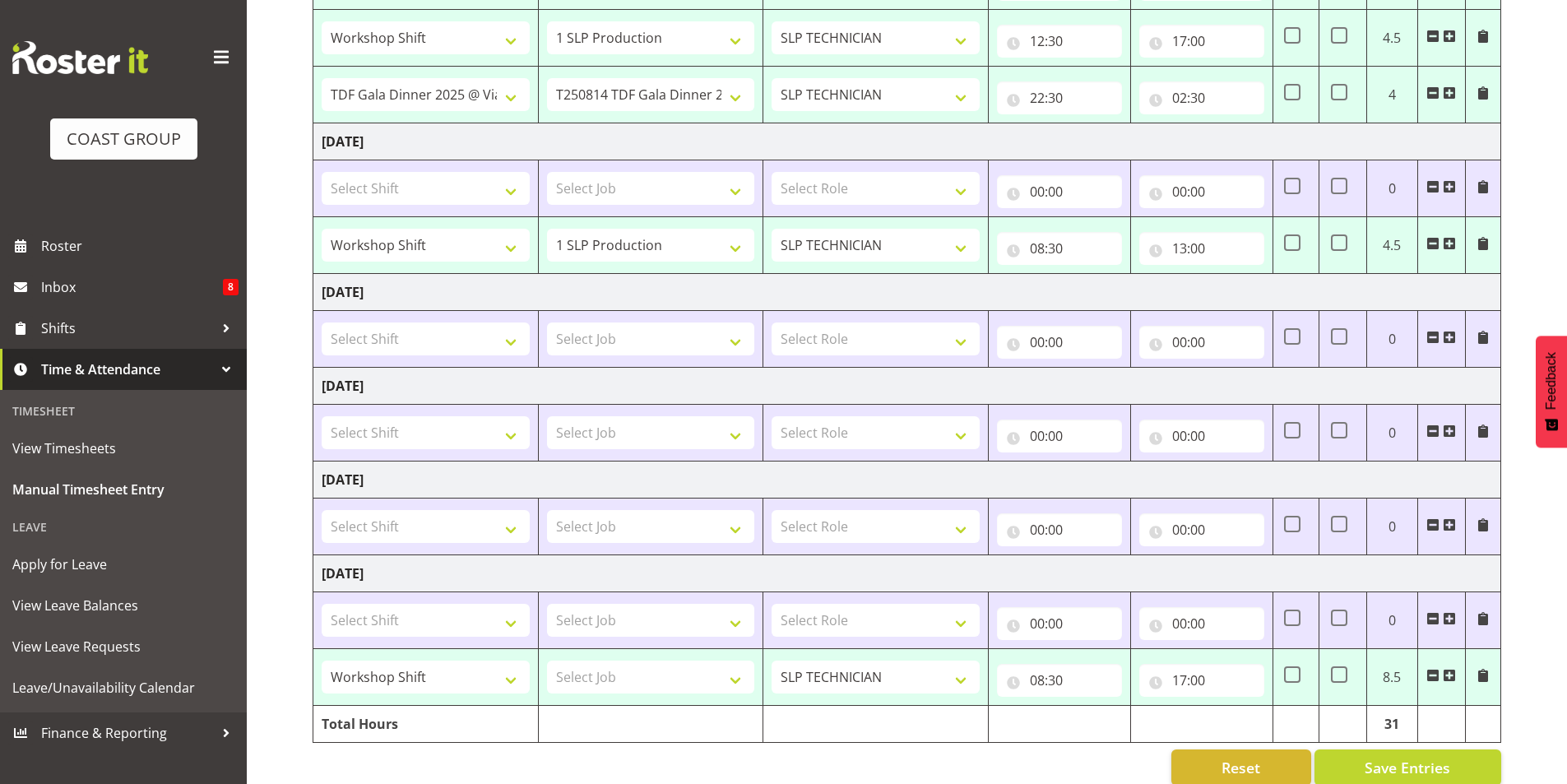
scroll to position [577, 0]
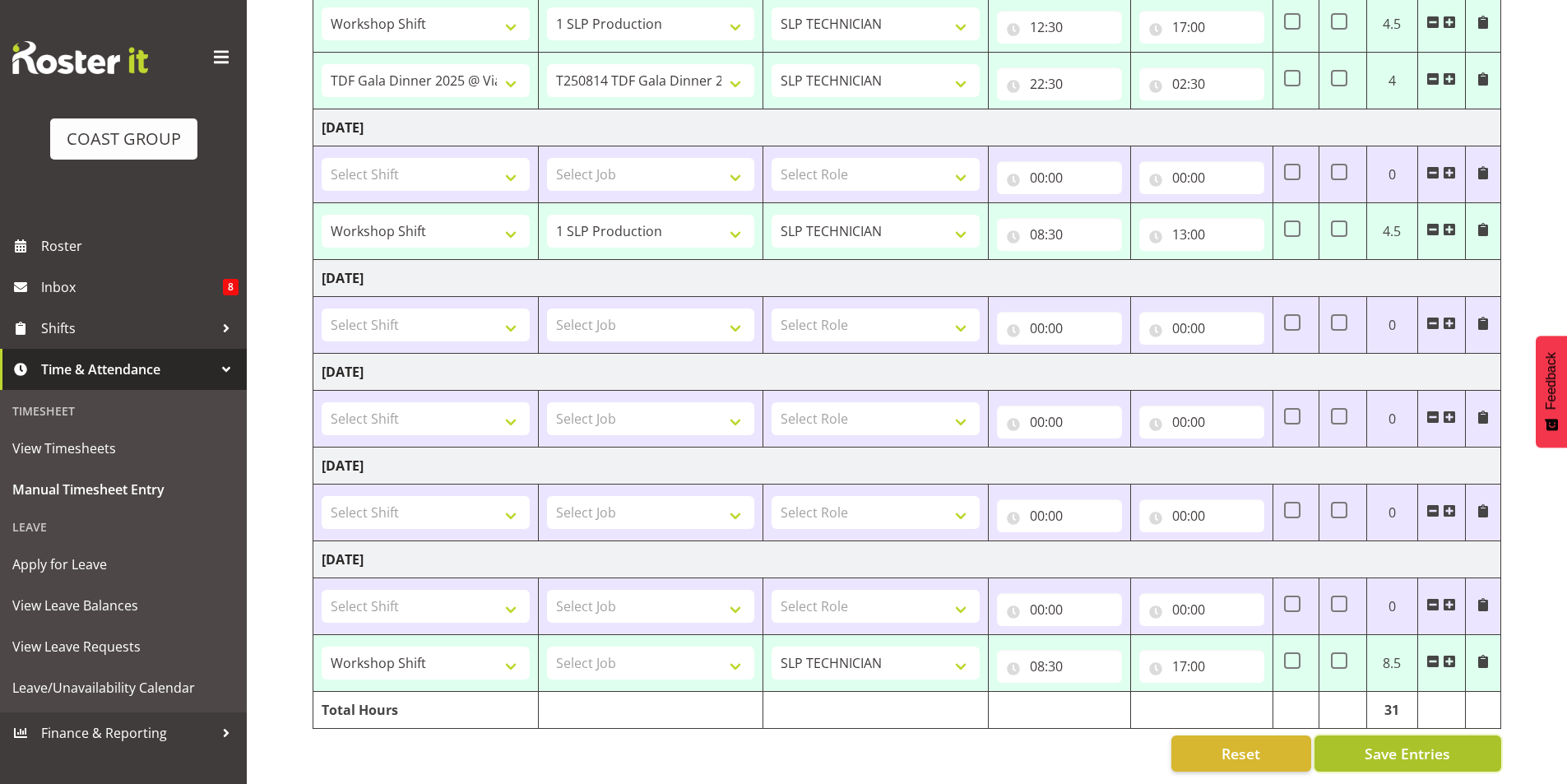
click at [1411, 743] on span "Save Entries" at bounding box center [1407, 753] width 85 height 22
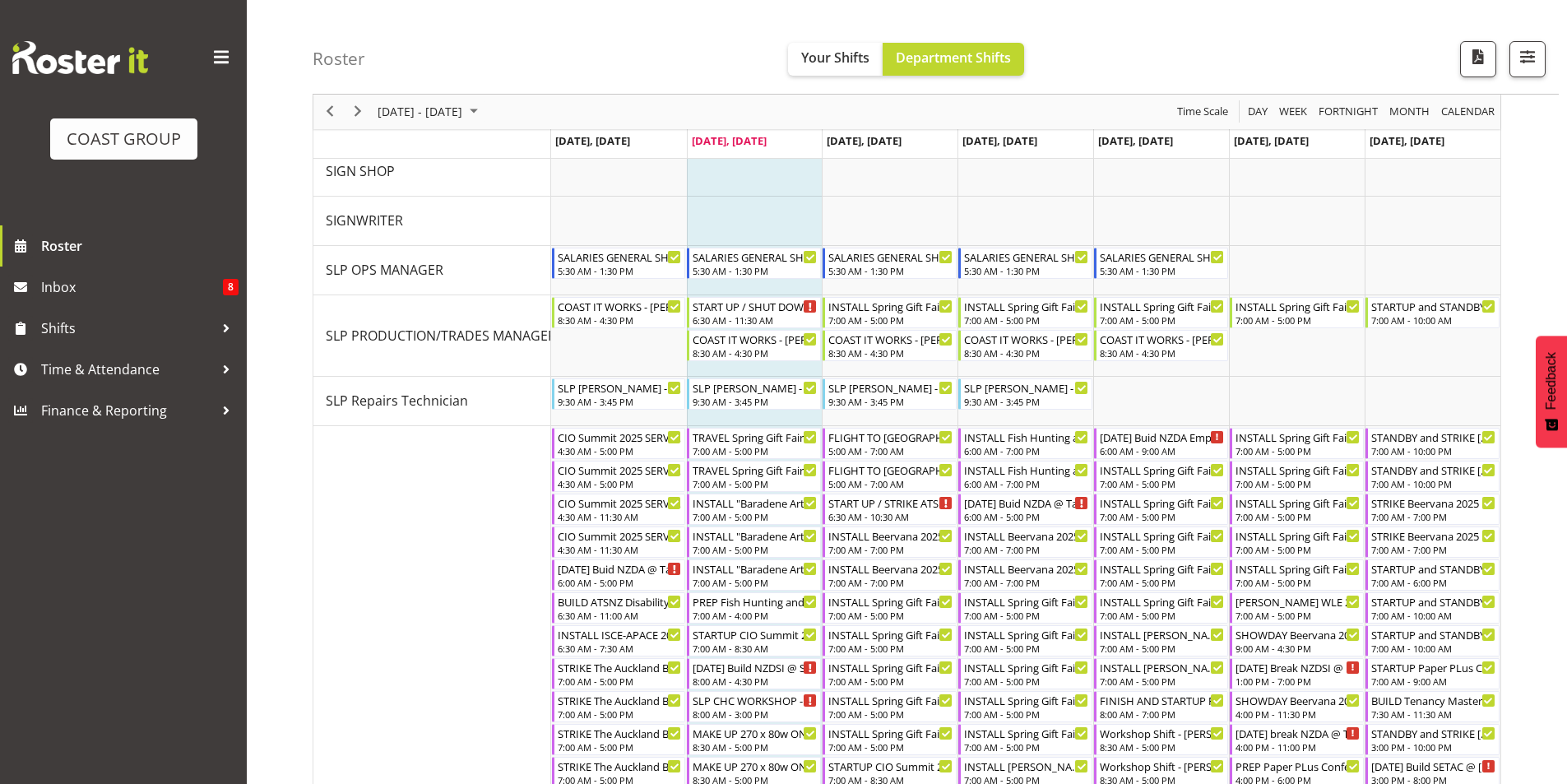
scroll to position [2023, 0]
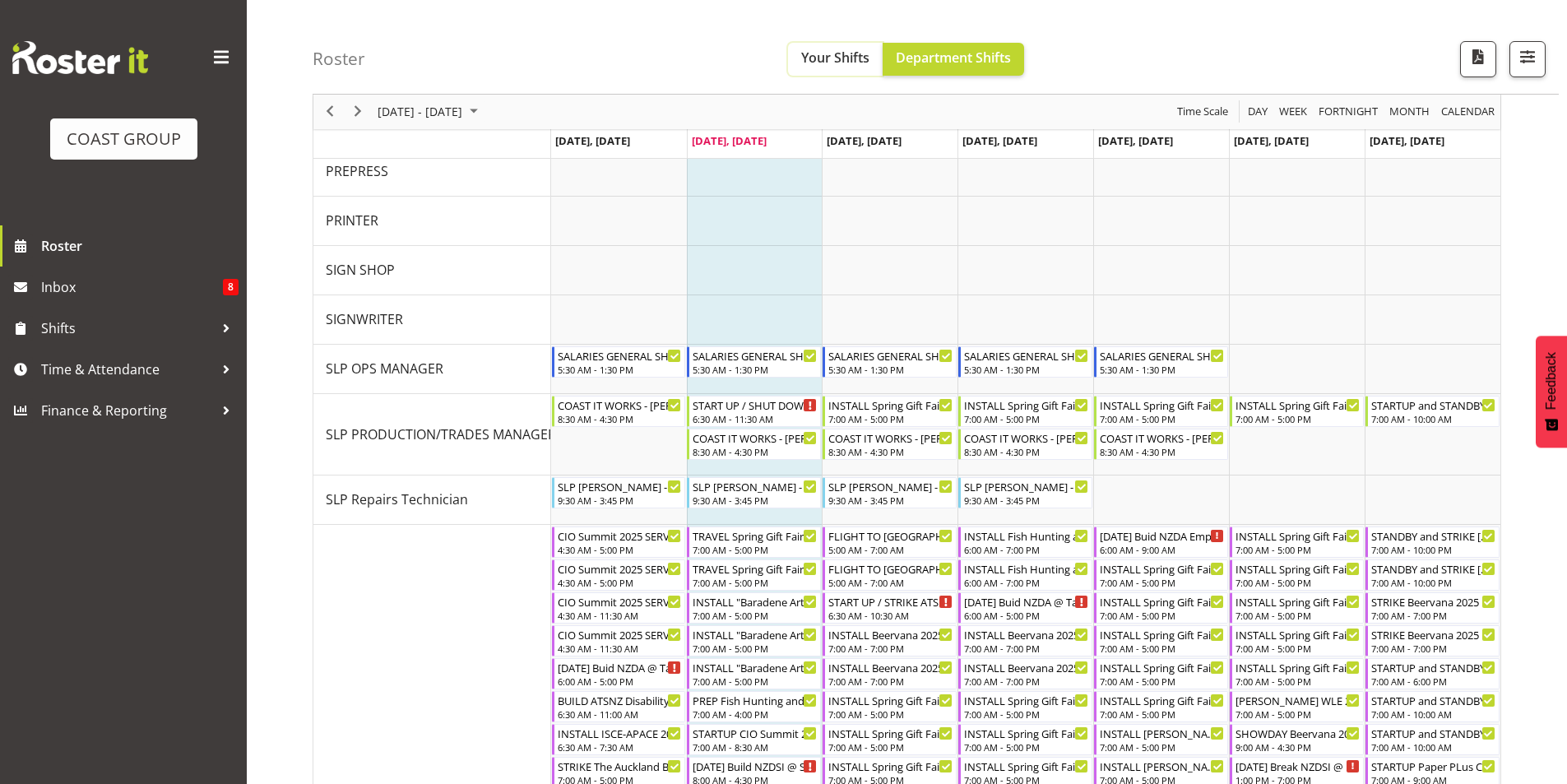
drag, startPoint x: 824, startPoint y: 56, endPoint x: 868, endPoint y: 62, distance: 44.4
click at [825, 56] on span "Your Shifts" at bounding box center [836, 58] width 69 height 18
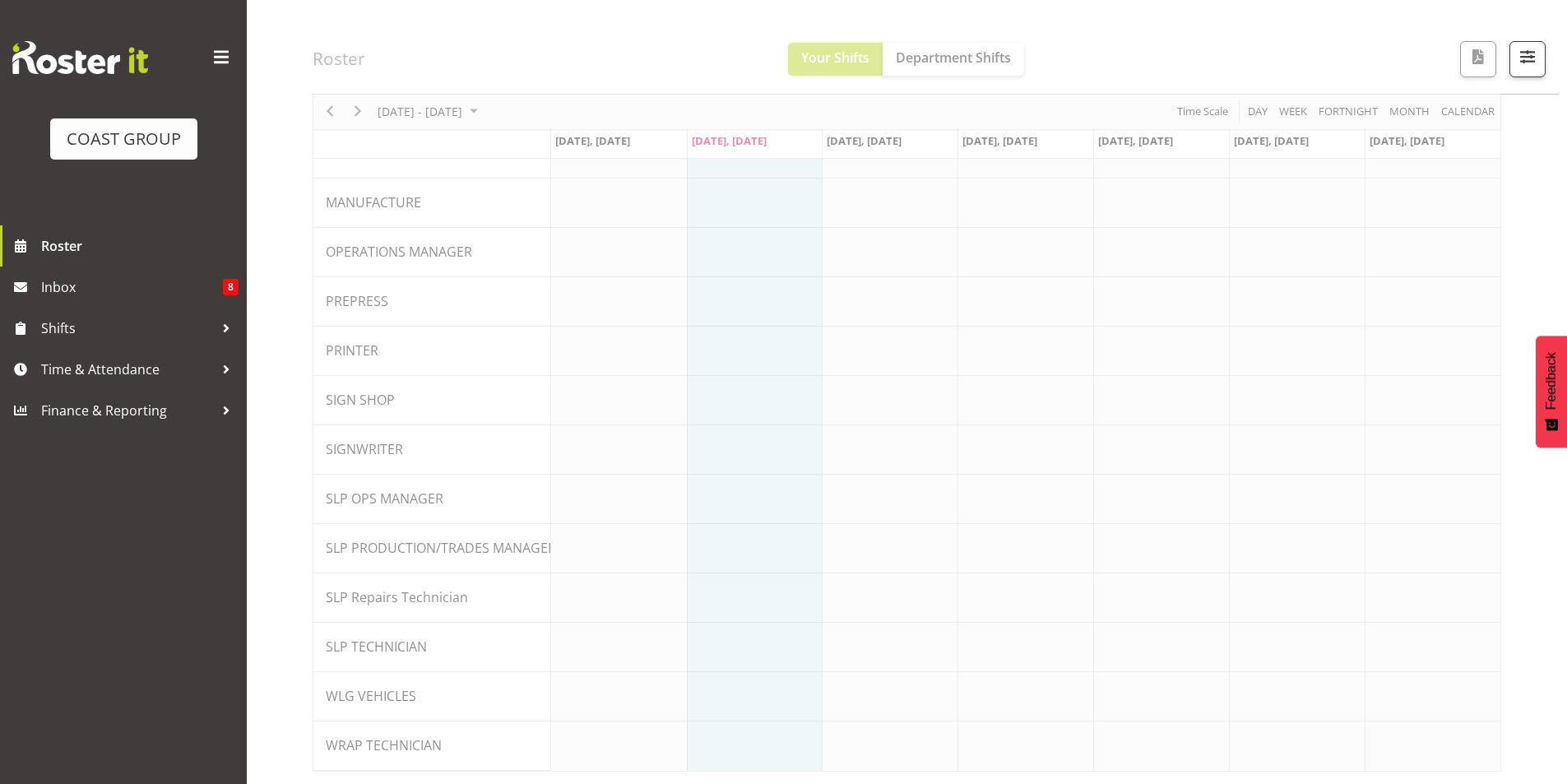
scroll to position [1336, 0]
click at [1521, 48] on span "button" at bounding box center [1528, 57] width 22 height 22
click at [1520, 50] on span "button" at bounding box center [1528, 57] width 22 height 22
click at [1522, 58] on span "button" at bounding box center [1528, 57] width 22 height 22
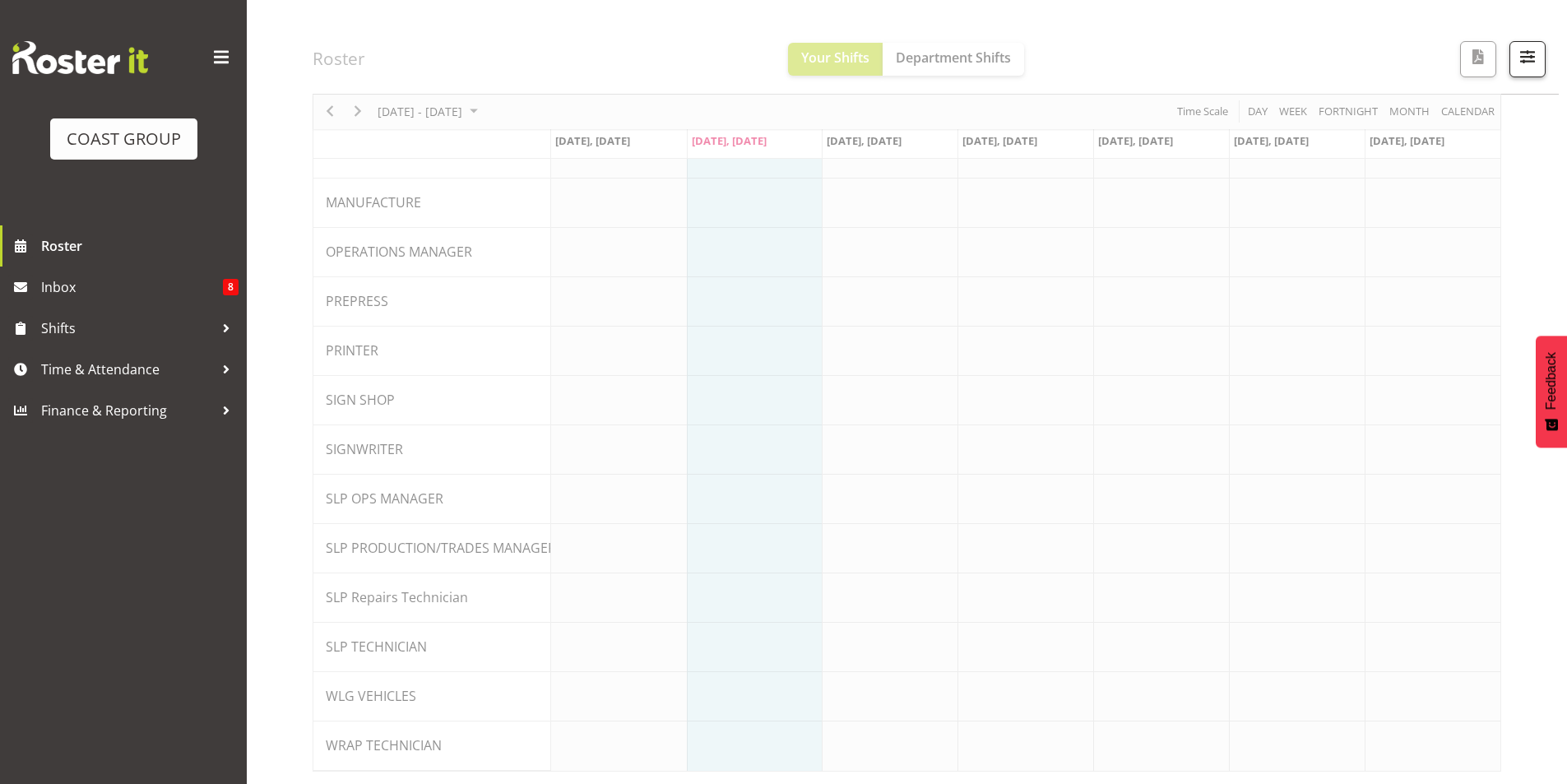
click at [1540, 69] on button "button" at bounding box center [1528, 60] width 36 height 36
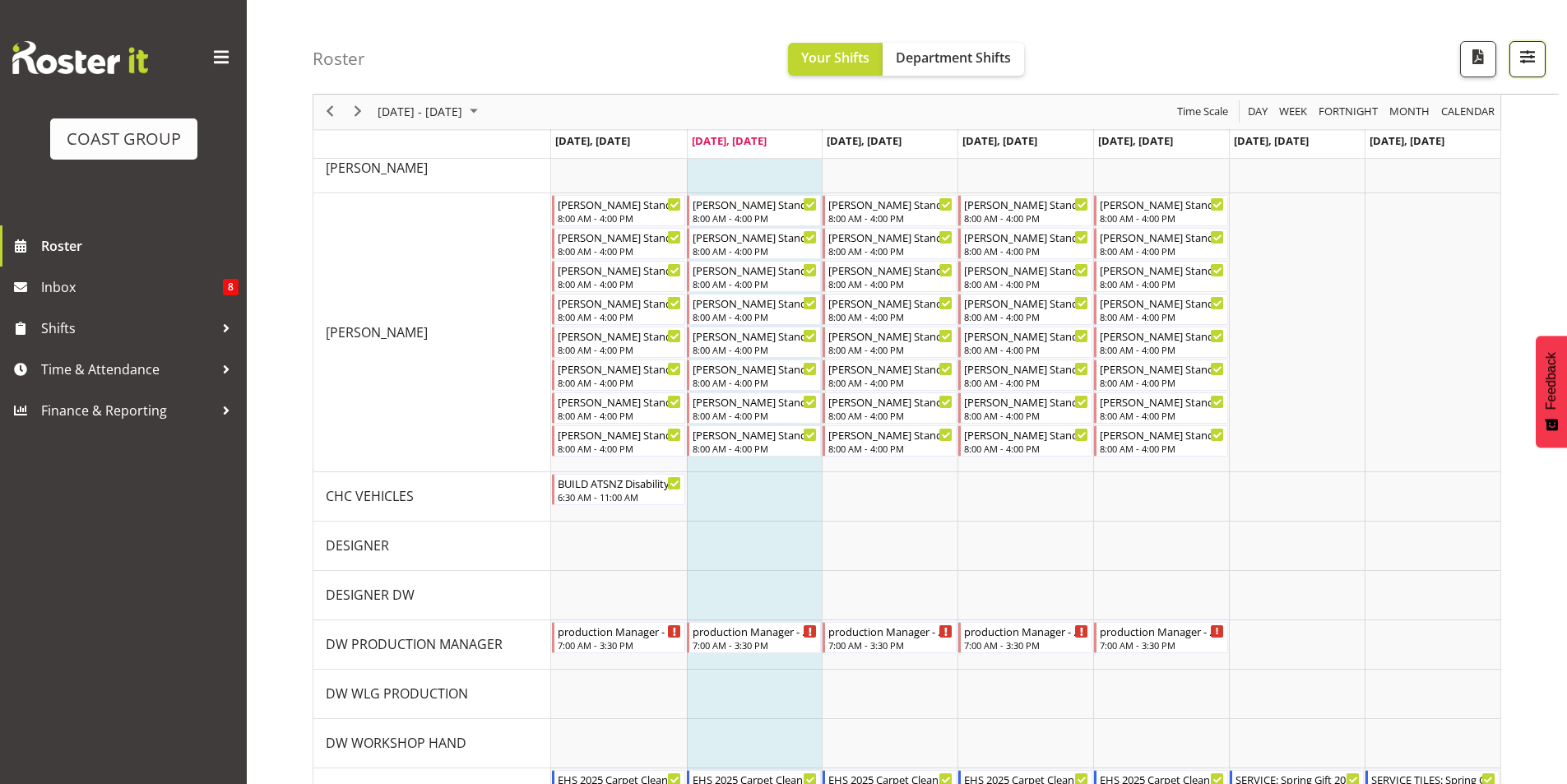
click at [1541, 65] on button "button" at bounding box center [1528, 60] width 36 height 36
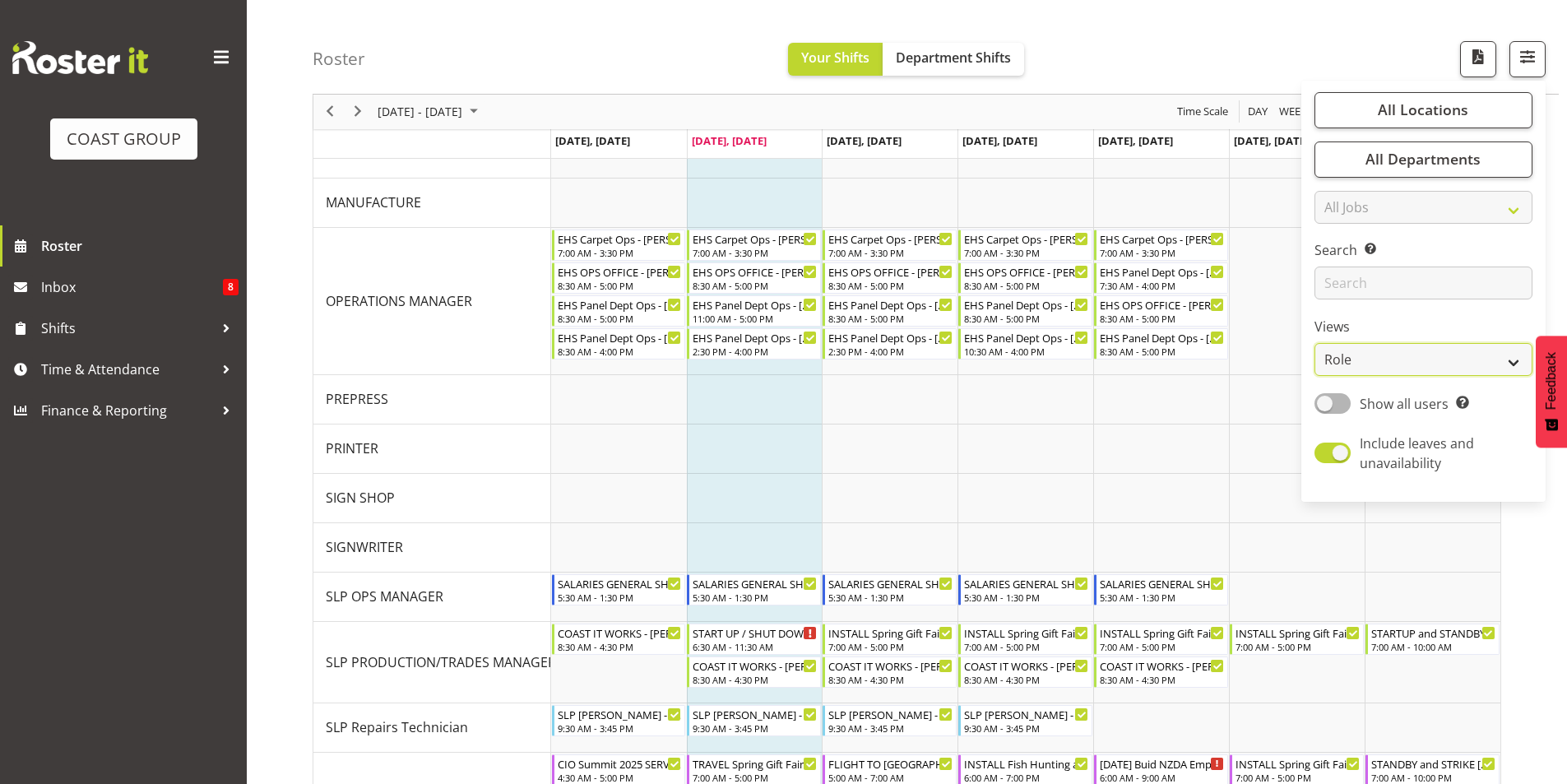
click at [1407, 367] on select "Staff Role Shift - Horizontal Shift - Vertical Staff - Location" at bounding box center [1424, 361] width 218 height 33
click at [1315, 362] on select "Staff Role Shift - Horizontal Shift - Vertical Staff - Location" at bounding box center [1424, 361] width 218 height 33
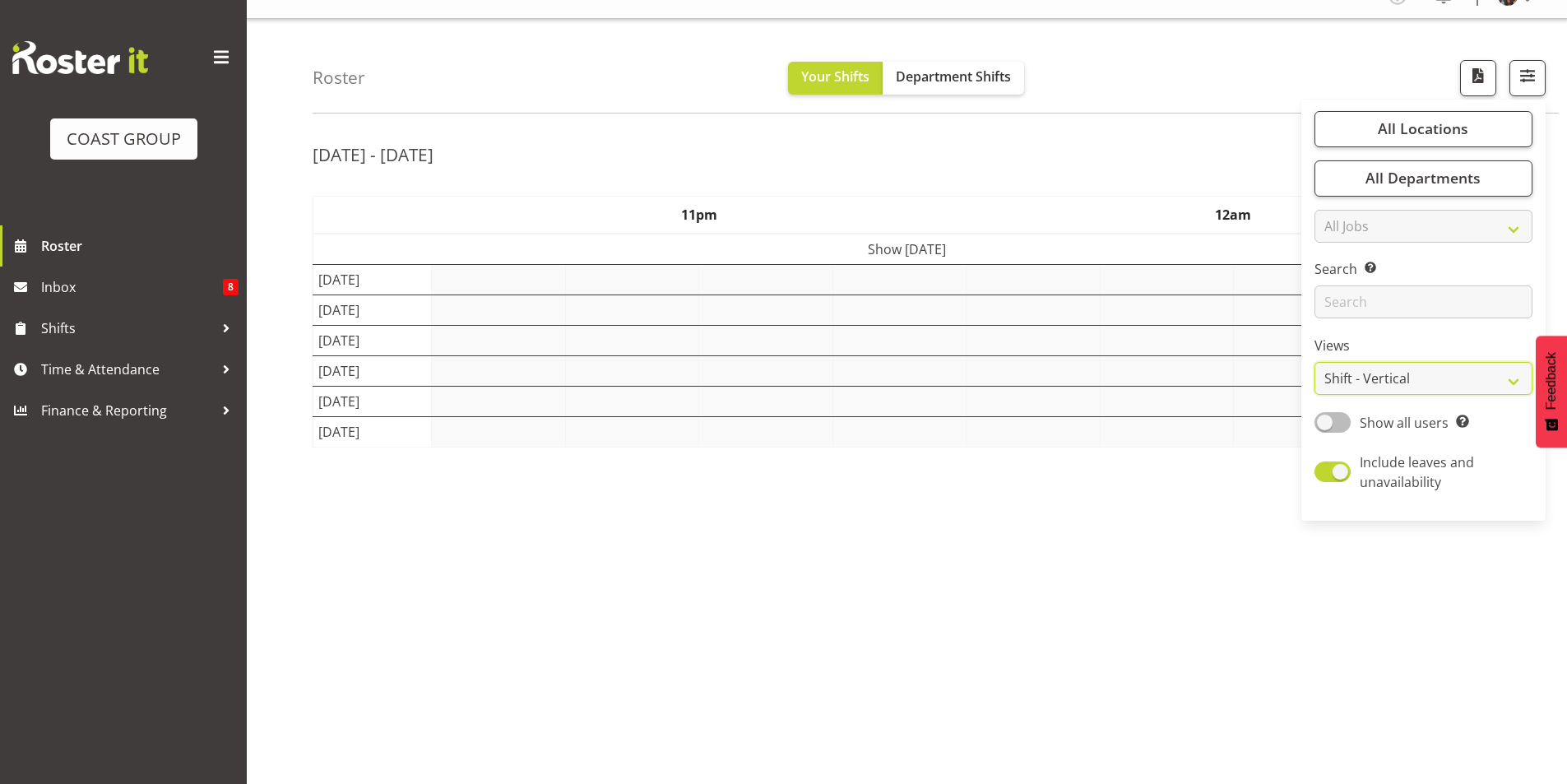
drag, startPoint x: 1450, startPoint y: 379, endPoint x: 1454, endPoint y: 394, distance: 15.5
click at [1450, 379] on select "Staff Role Shift - Horizontal Shift - Vertical Staff - Location" at bounding box center [1424, 379] width 218 height 33
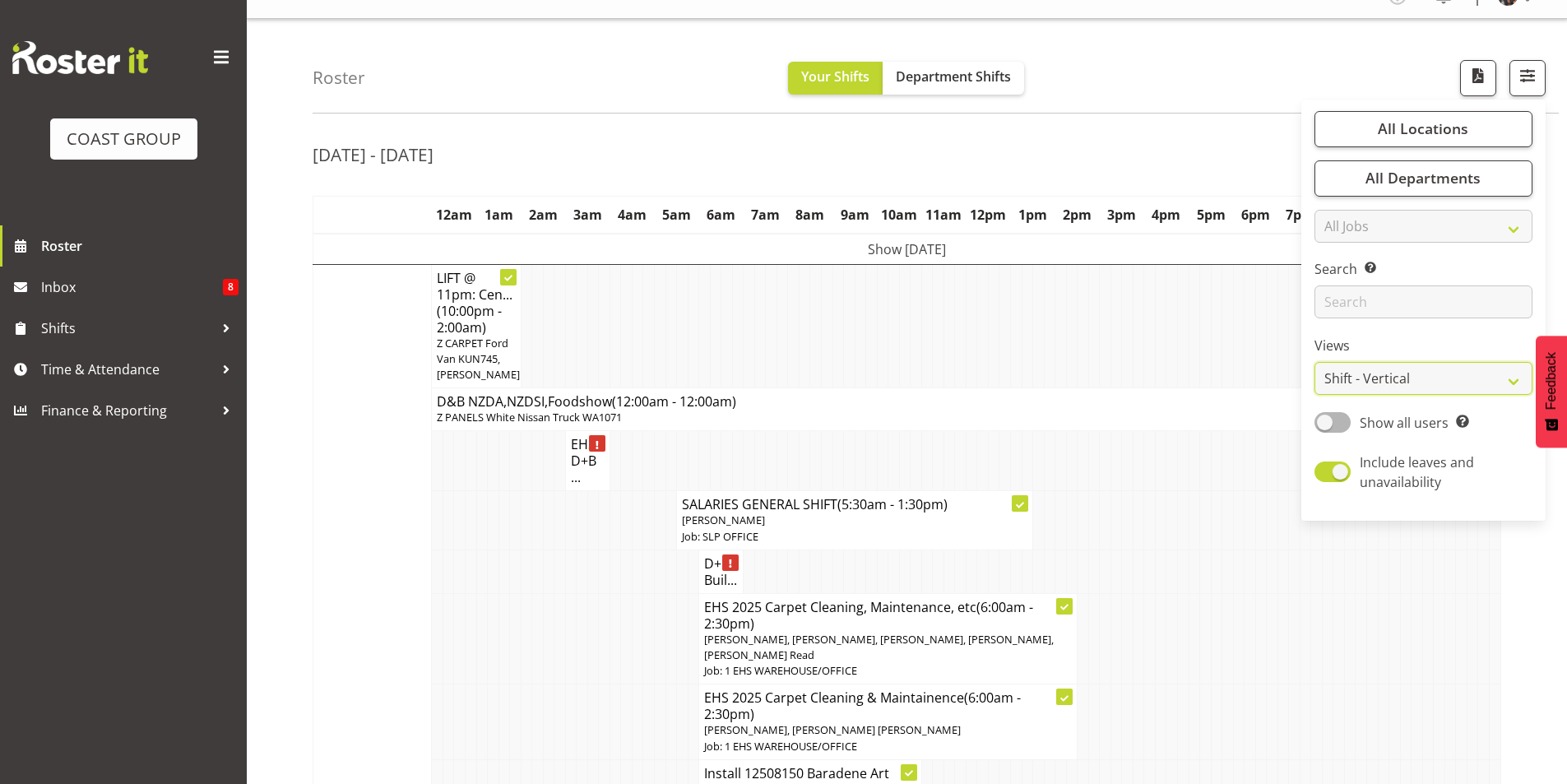
select select "location"
click at [1315, 362] on select "Staff Role Shift - Horizontal Shift - Vertical Staff - Location" at bounding box center [1424, 379] width 218 height 33
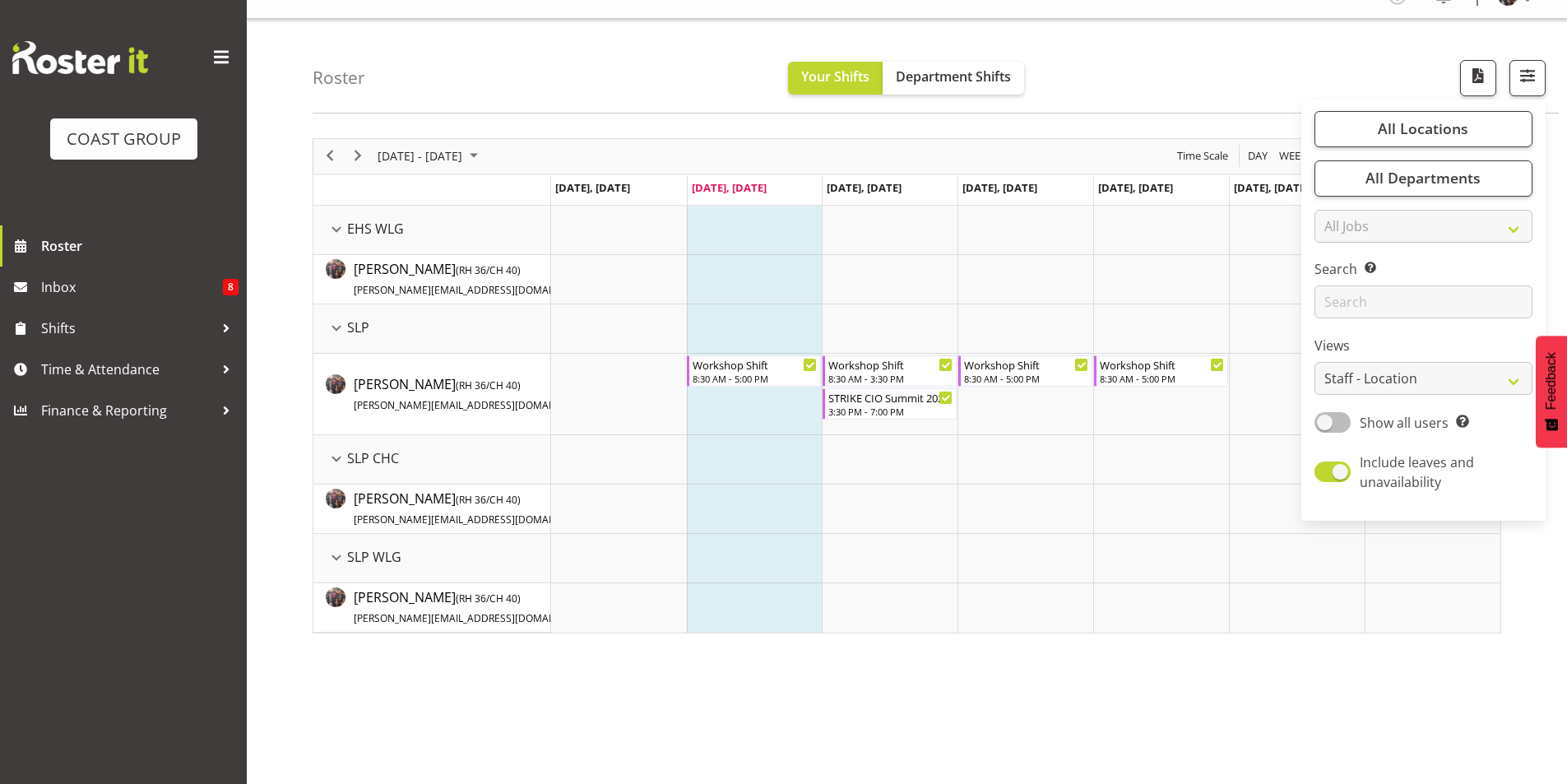
click at [1337, 433] on div "Show all users Show only rostered employees" at bounding box center [1424, 423] width 218 height 23
click at [1337, 428] on span at bounding box center [1333, 422] width 36 height 21
click at [1325, 428] on input "Show all users Show only rostered employees" at bounding box center [1320, 422] width 11 height 11
checkbox input "true"
click at [1438, 370] on select "Staff Role Shift - Horizontal Shift - Vertical Staff - Location" at bounding box center [1424, 379] width 218 height 33
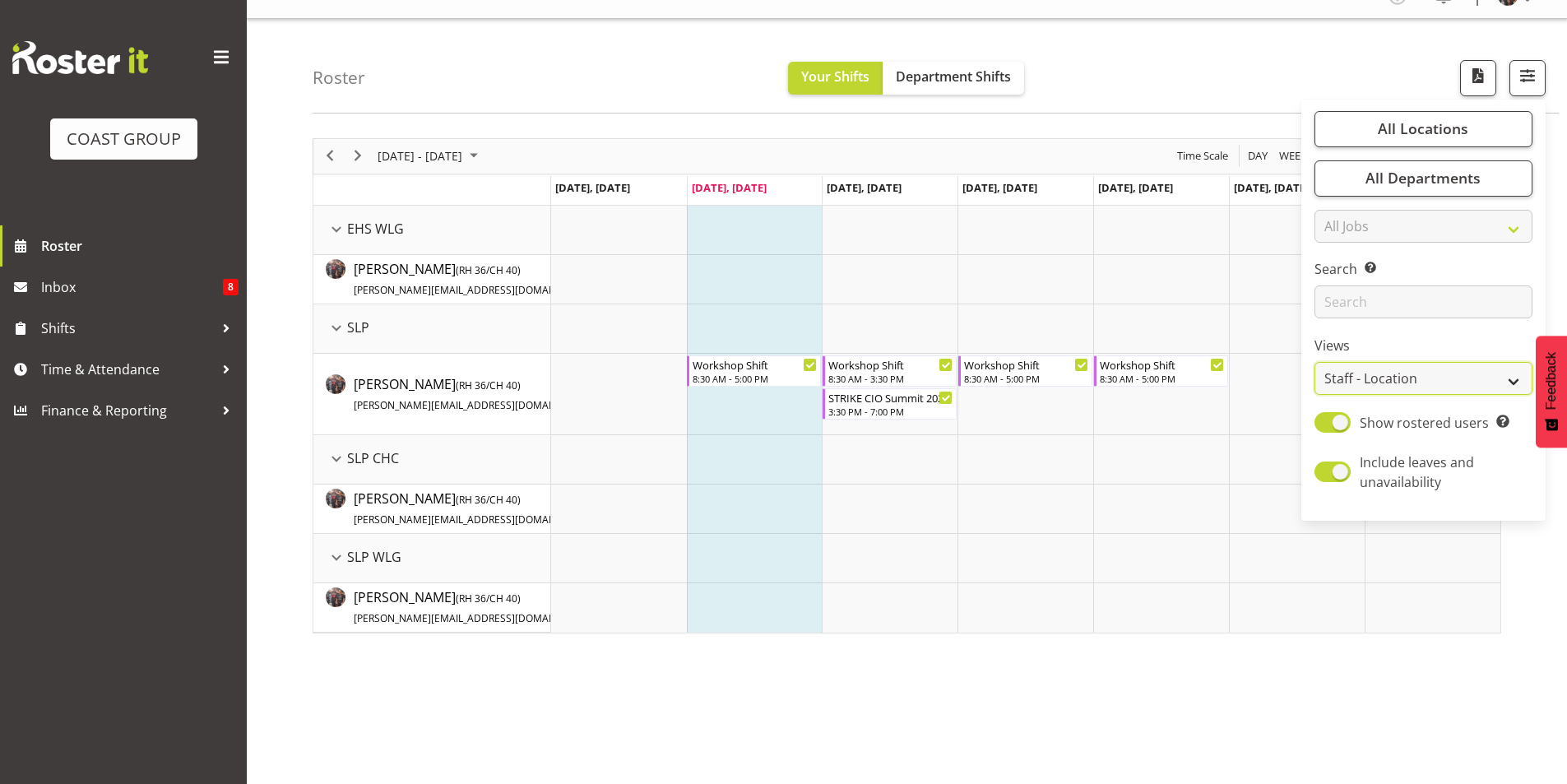
select select "staff"
click at [1315, 362] on select "Staff Role Shift - Horizontal Shift - Vertical Staff - Location" at bounding box center [1424, 379] width 218 height 33
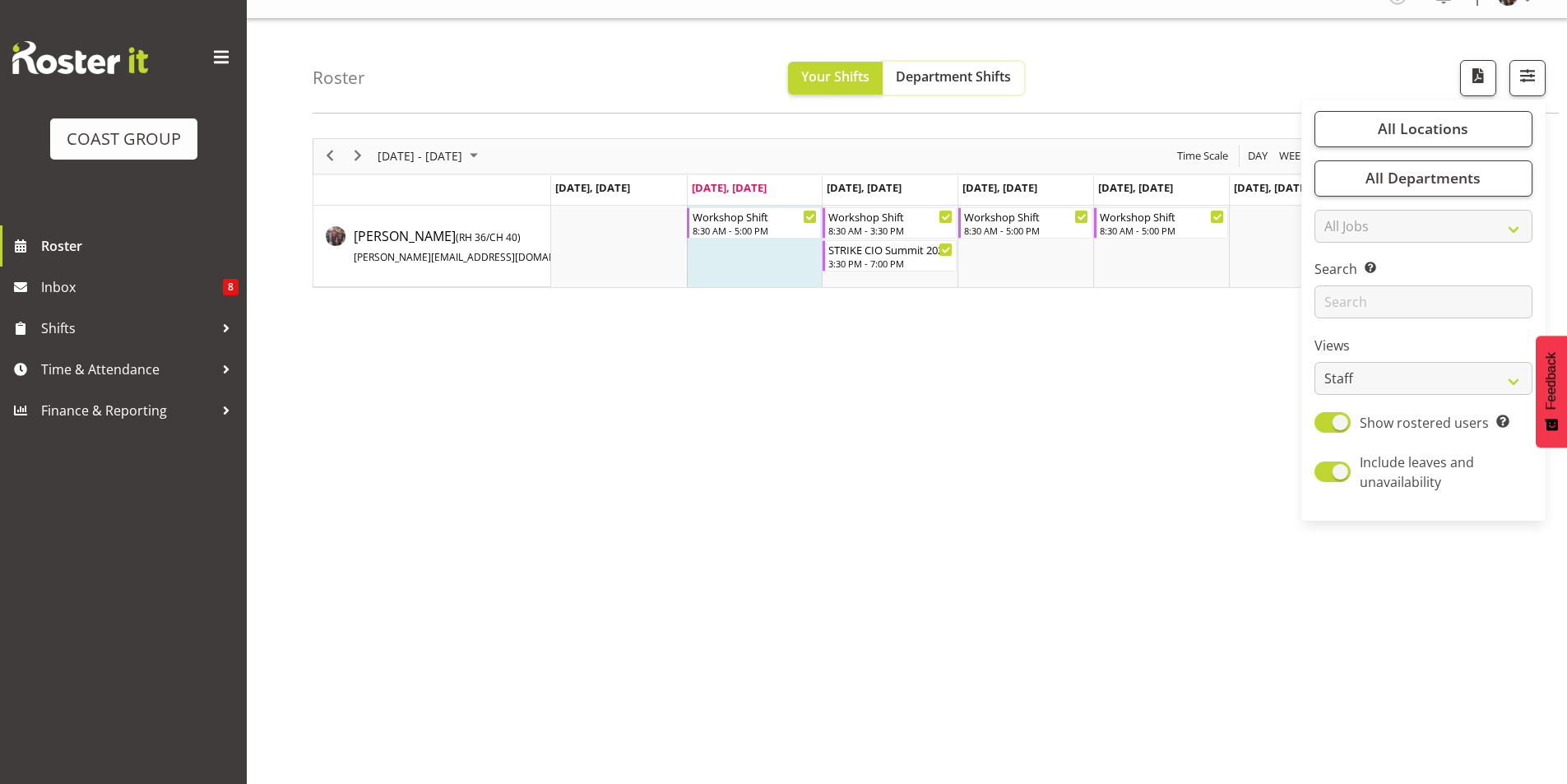
click at [949, 84] on span "Department Shifts" at bounding box center [953, 77] width 115 height 18
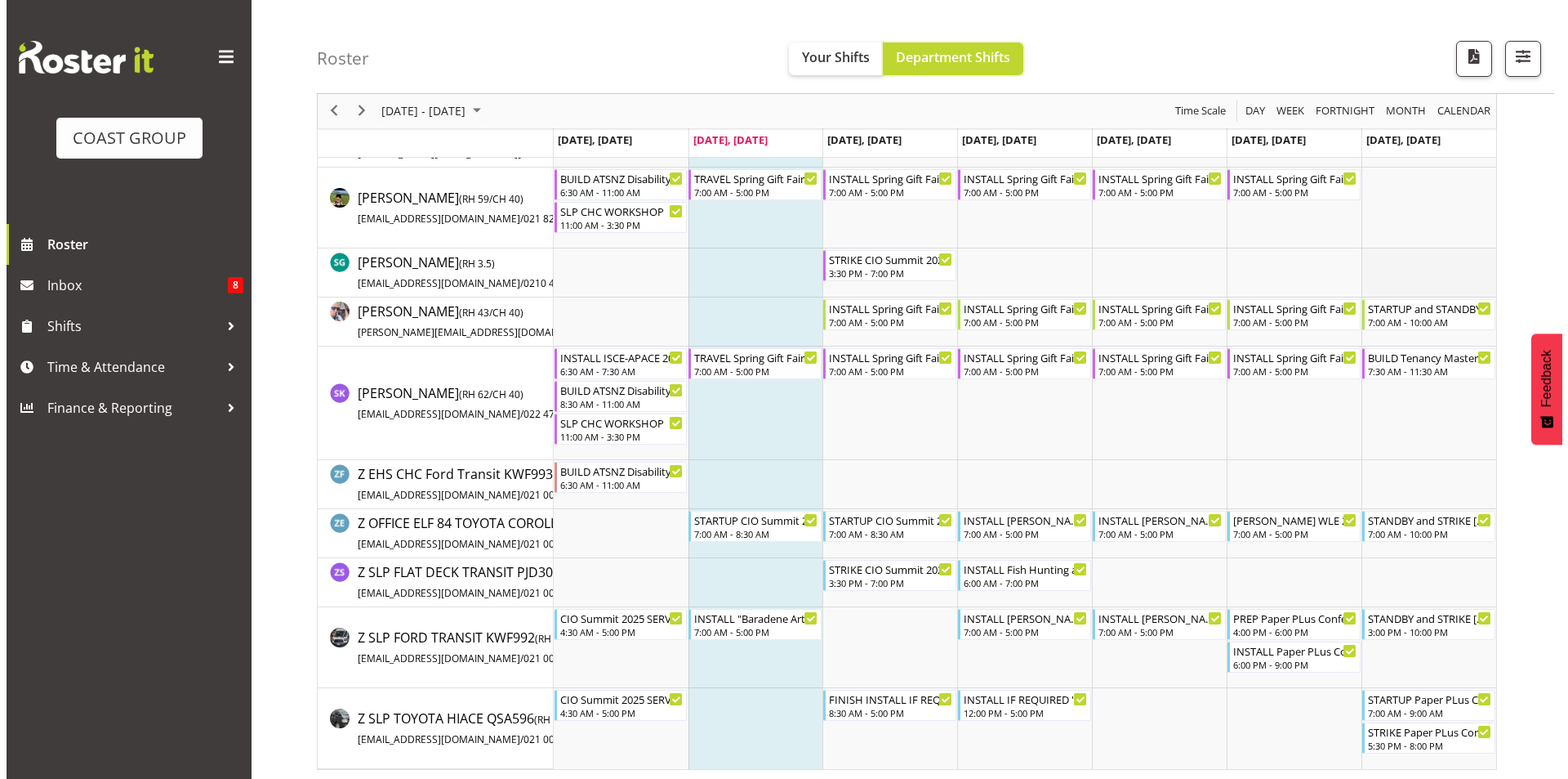
scroll to position [1187, 0]
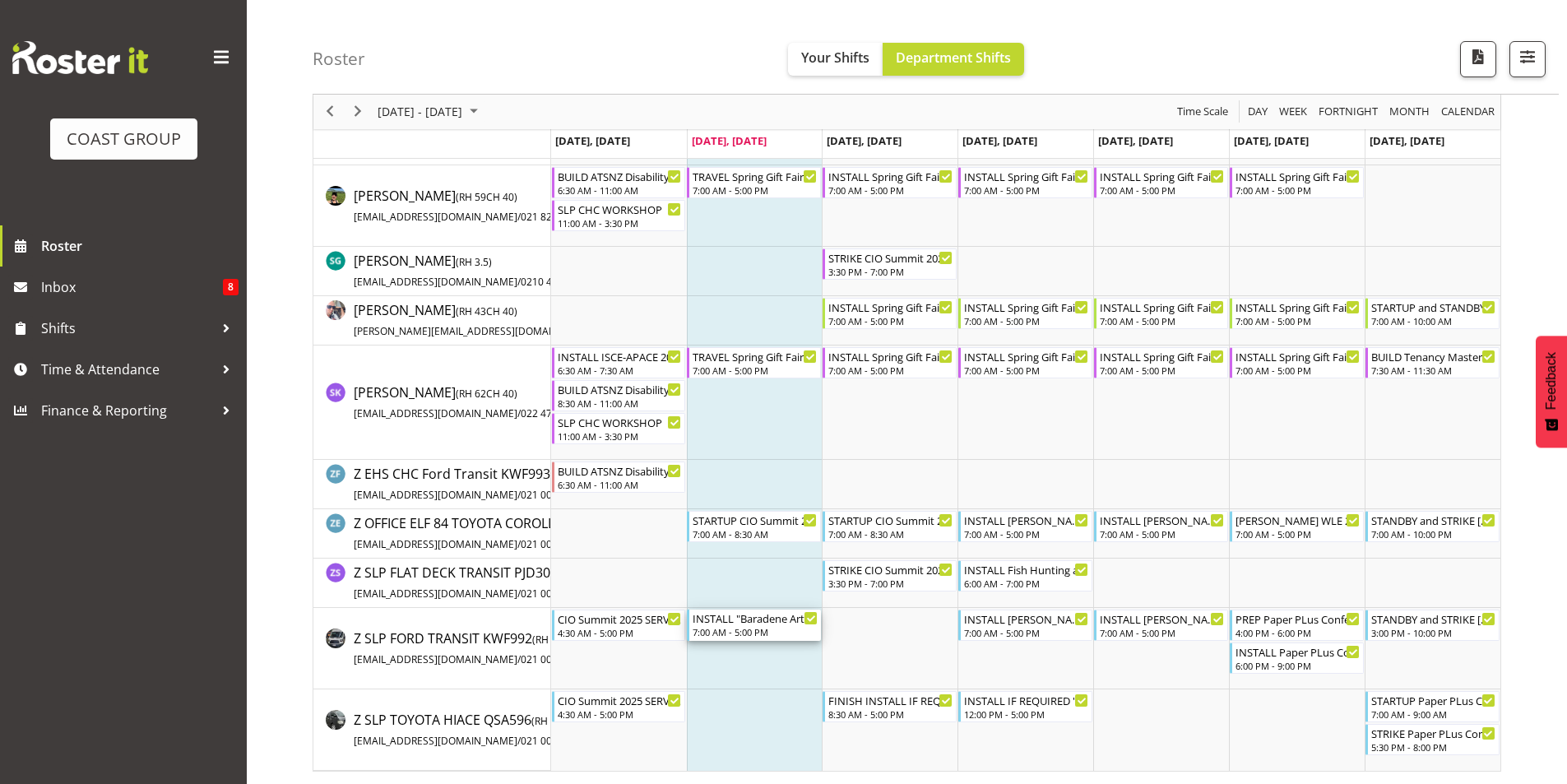
click at [766, 624] on div "INSTALL "Baradene Art Show 2025 @ Baradene School on site @ TBC" at bounding box center [755, 618] width 125 height 17
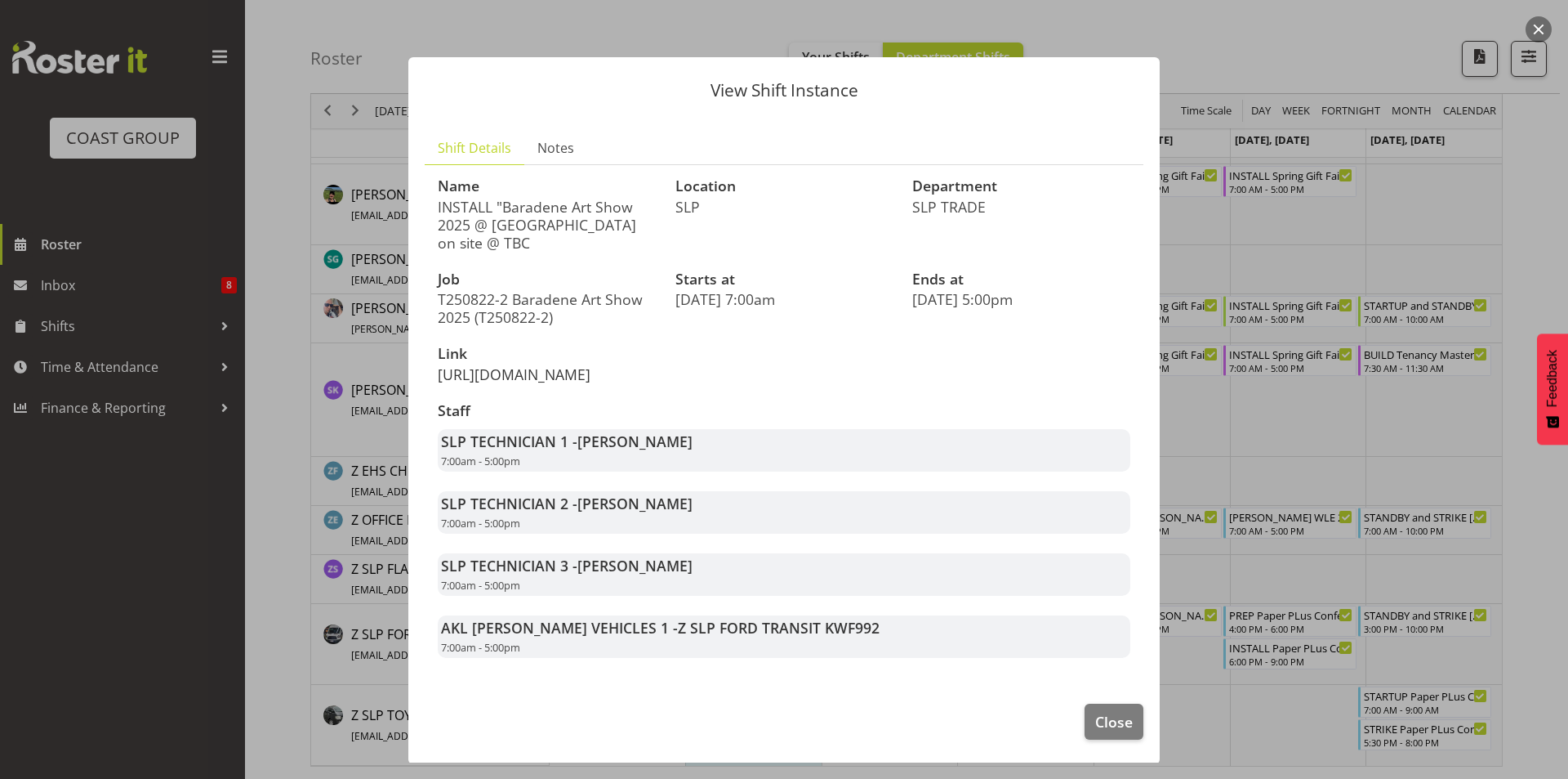
click at [552, 384] on link "https://drive.google.com/drive/folders/1jKdM-2FXos-3NZvrrhOtFe-PbmpngGKQ" at bounding box center [514, 375] width 153 height 20
